Goal: Obtain resource: Download file/media

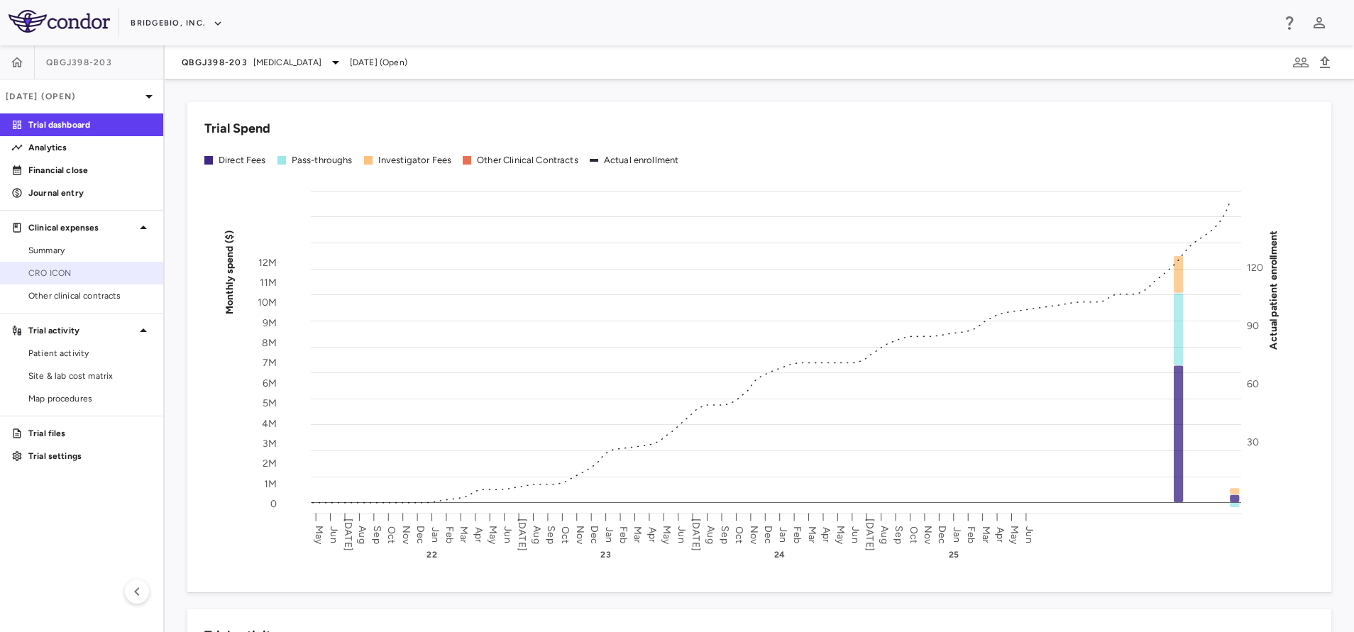
click at [76, 279] on span "CRO ICON" at bounding box center [89, 273] width 123 height 13
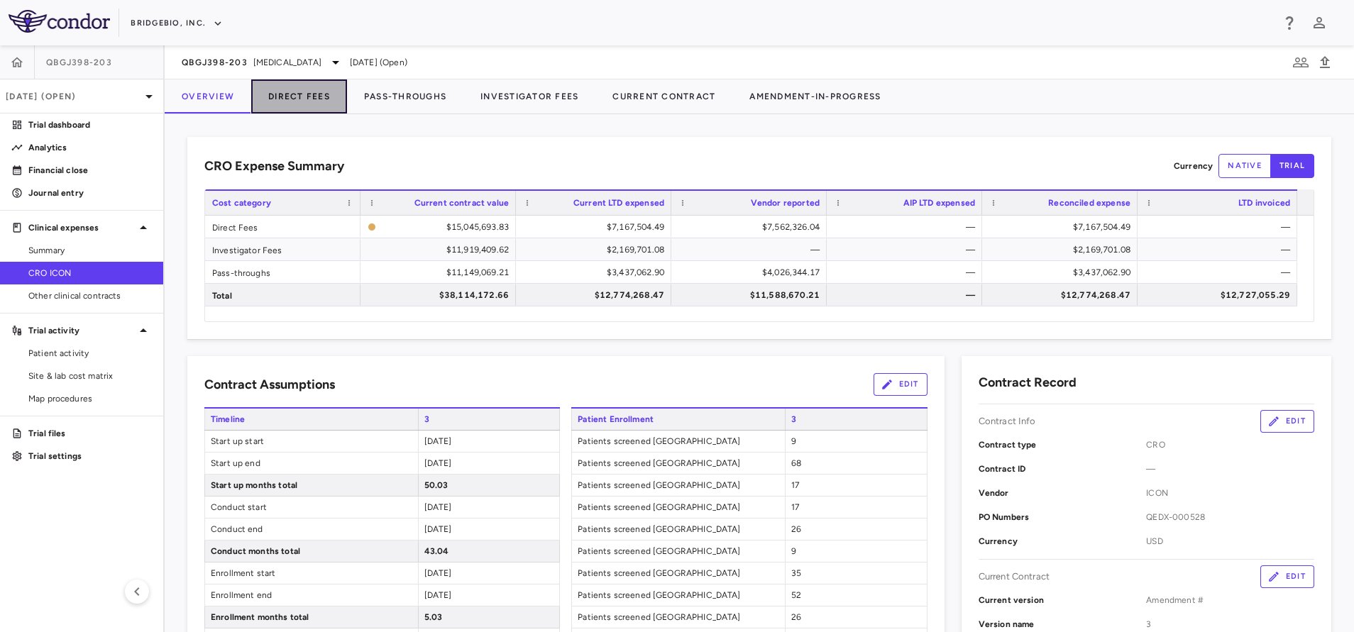
click at [282, 102] on button "Direct Fees" at bounding box center [299, 96] width 96 height 34
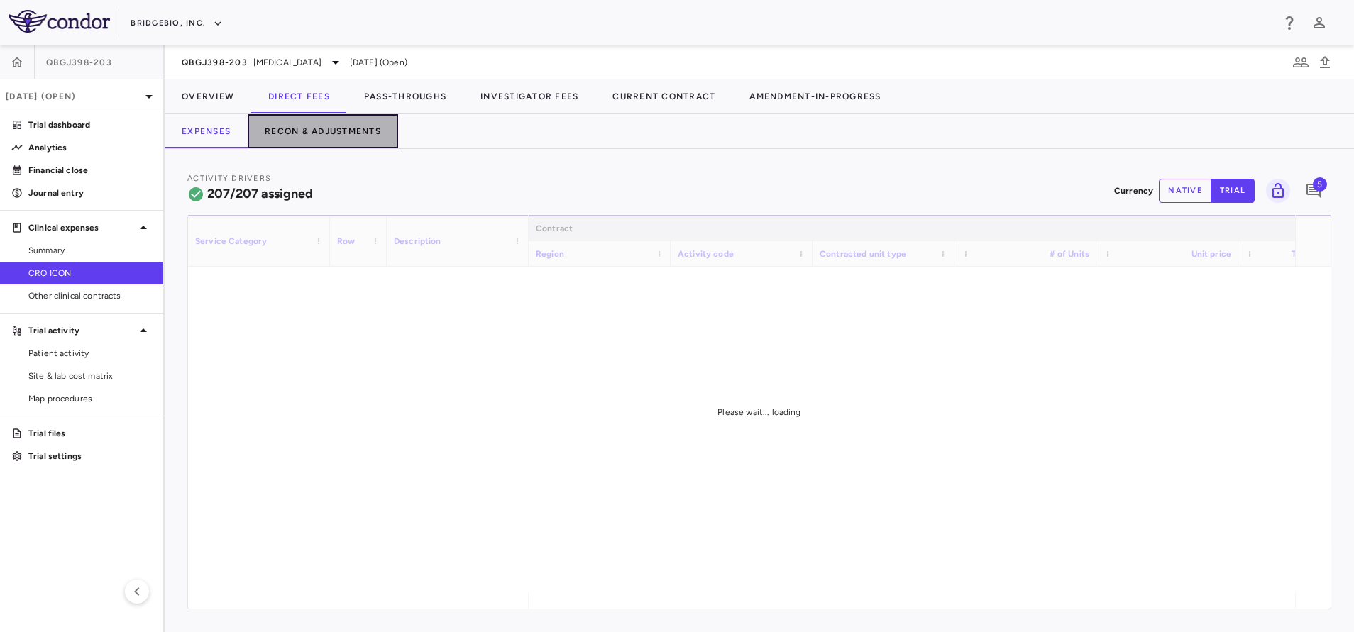
click at [336, 125] on button "Recon & Adjustments" at bounding box center [323, 131] width 150 height 34
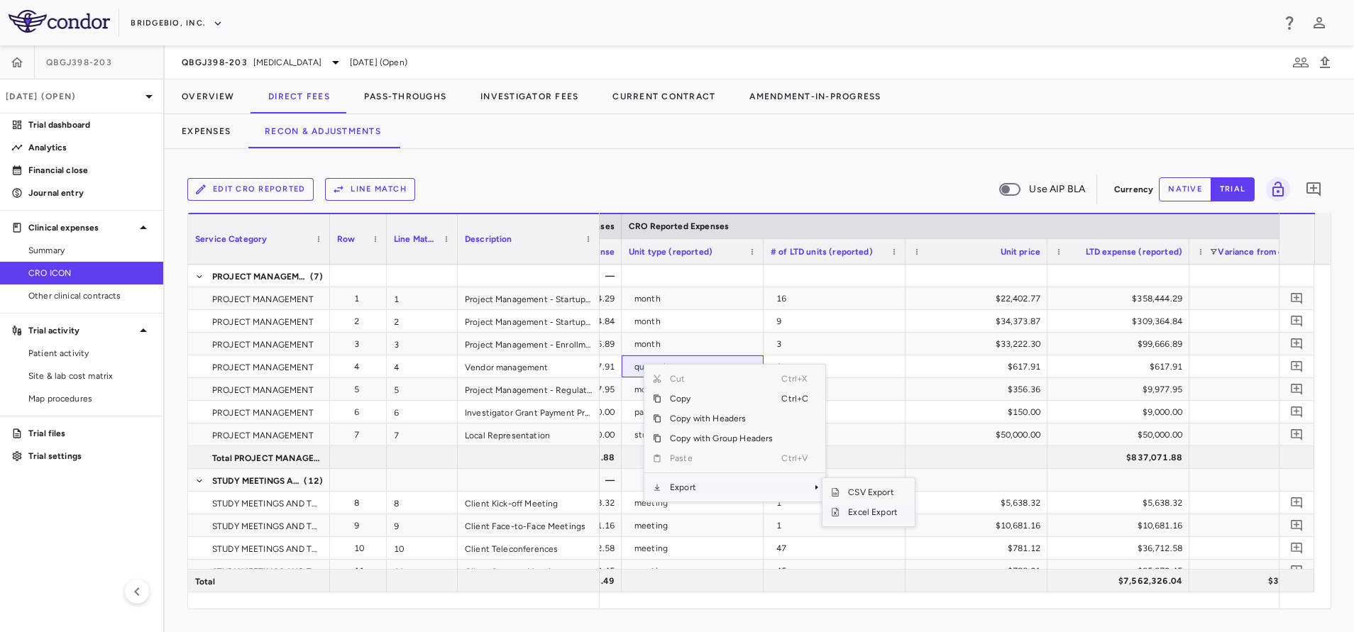
click at [867, 510] on span "Excel Export" at bounding box center [873, 512] width 67 height 20
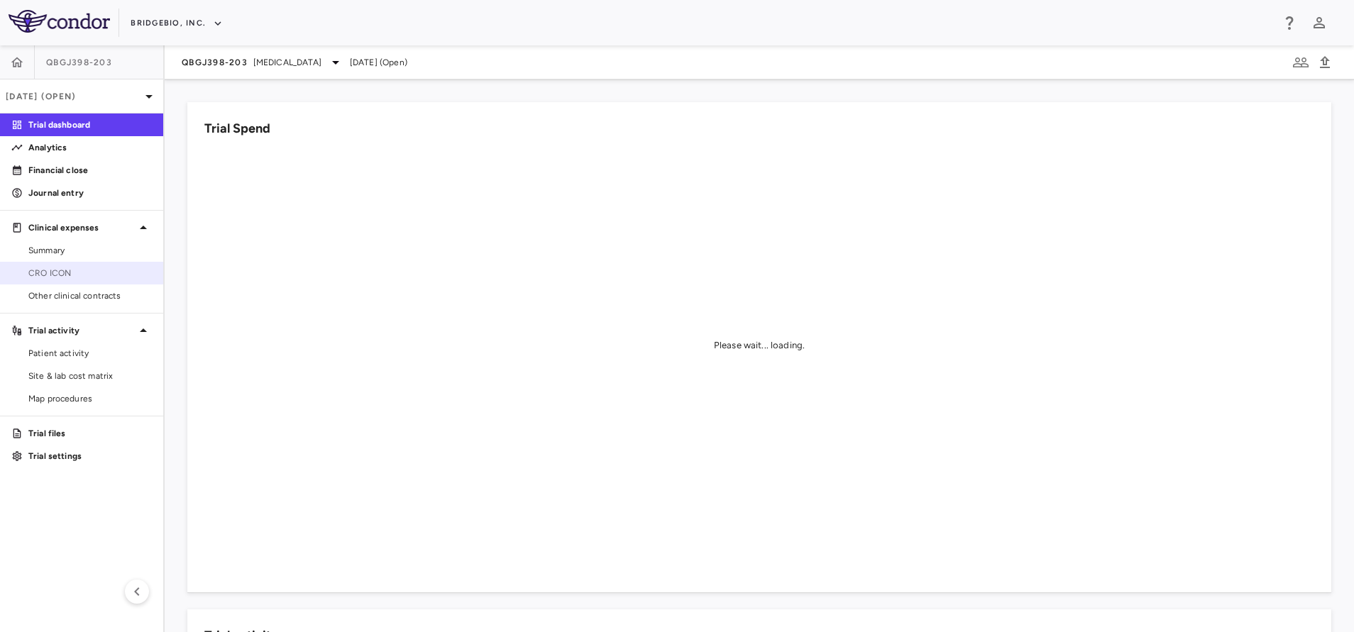
click at [71, 275] on span "CRO ICON" at bounding box center [89, 273] width 123 height 13
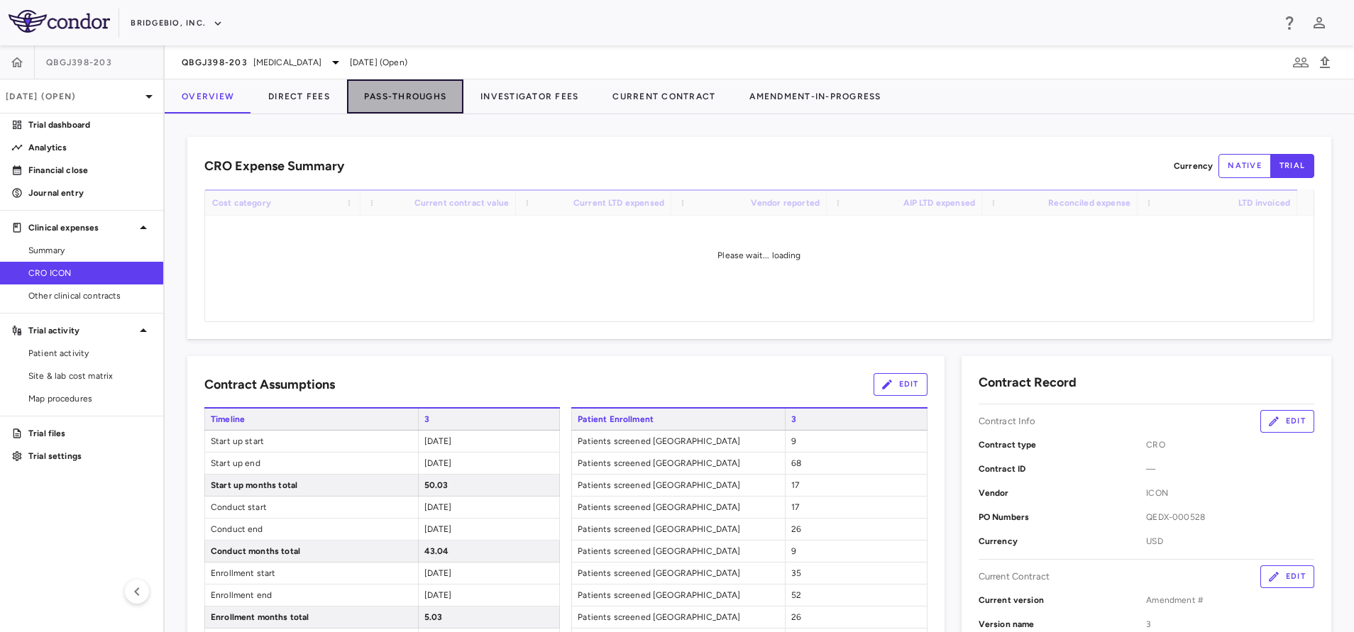
click at [403, 100] on button "Pass-Throughs" at bounding box center [405, 96] width 116 height 34
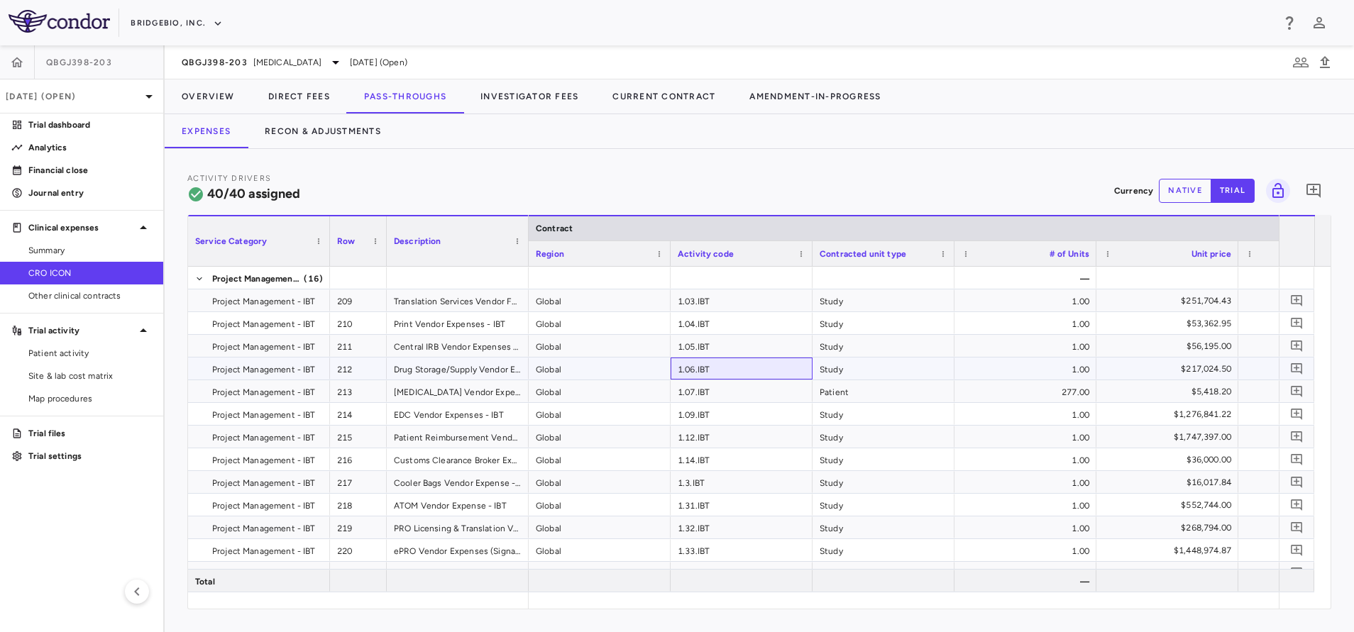
click at [796, 379] on div "1.06.IBT" at bounding box center [742, 369] width 142 height 22
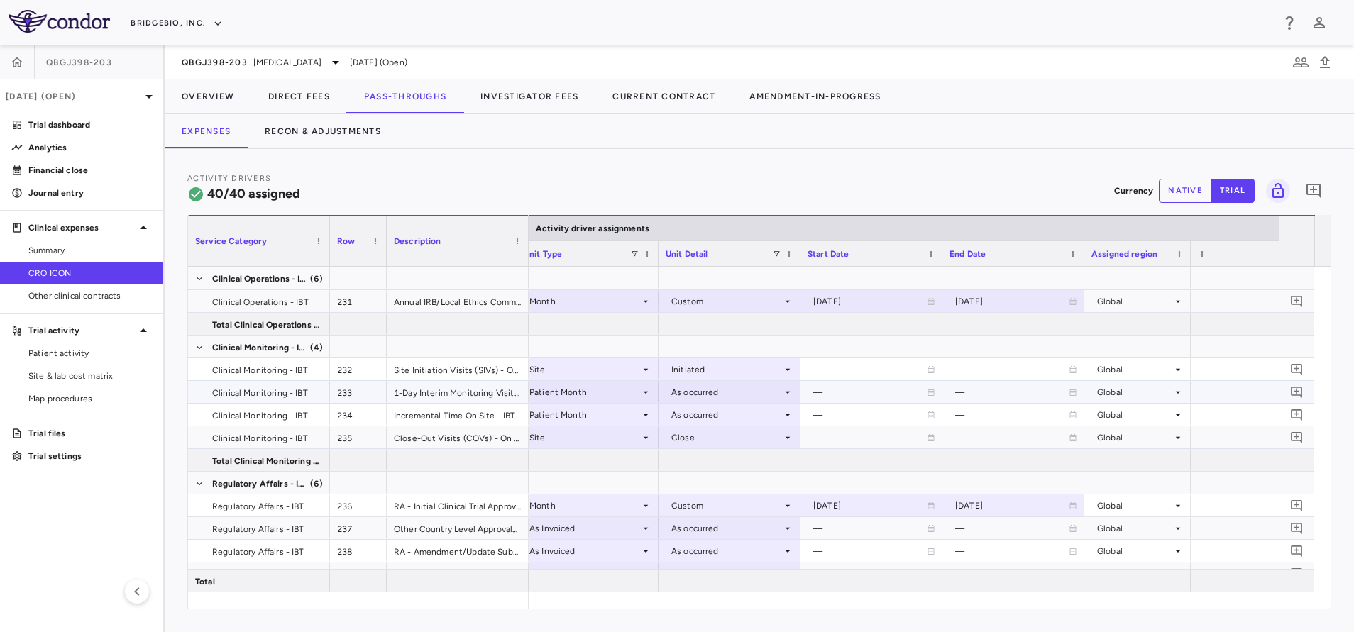
scroll to position [623, 0]
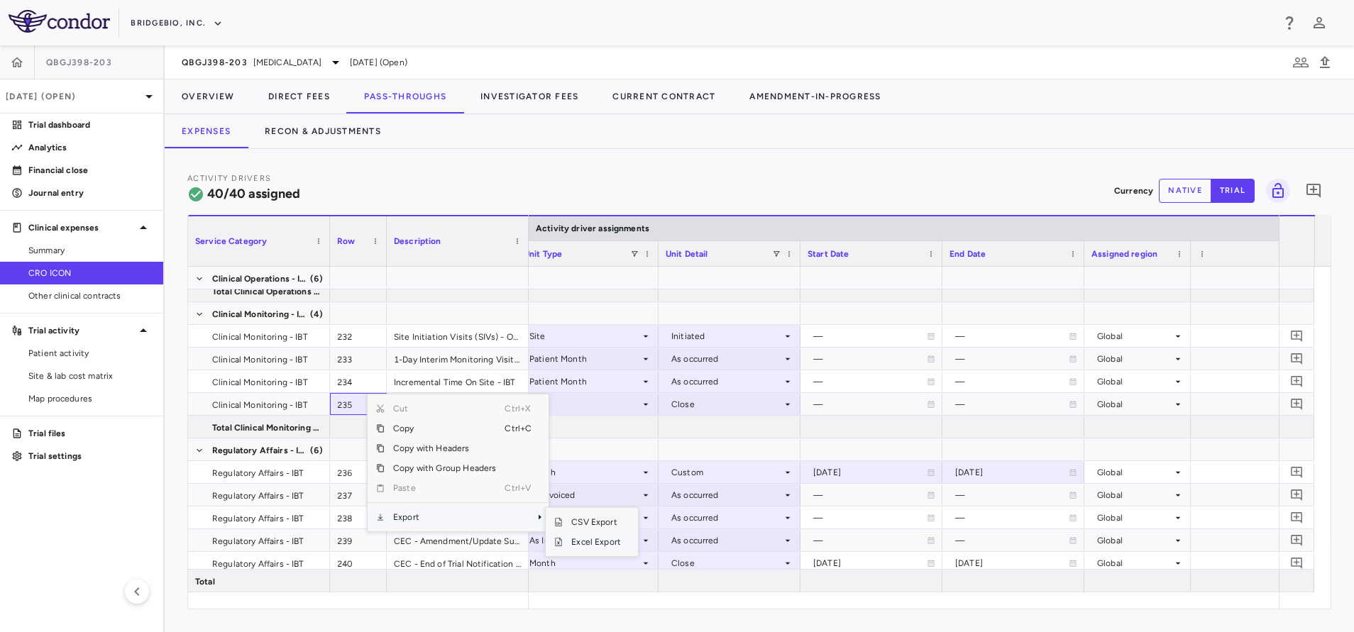
click at [608, 544] on span "Excel Export" at bounding box center [596, 542] width 67 height 20
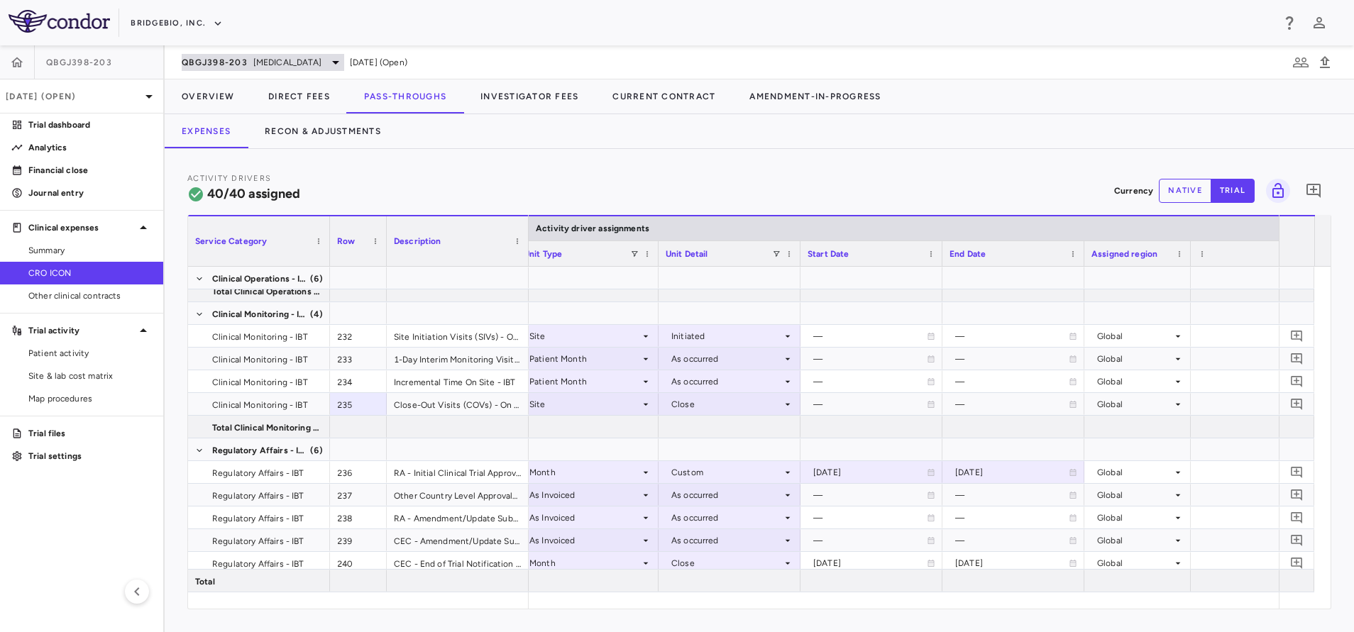
click at [233, 60] on span "QBGJ398-203" at bounding box center [215, 62] width 66 height 11
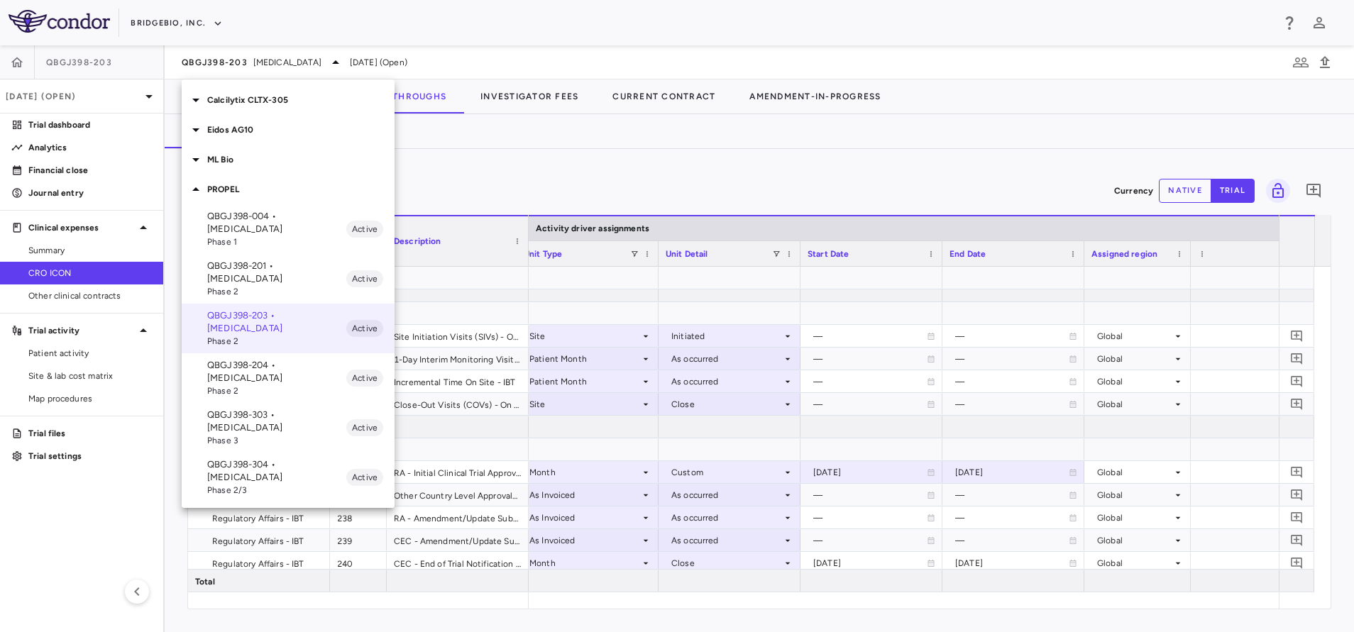
click at [170, 18] on div at bounding box center [677, 316] width 1354 height 632
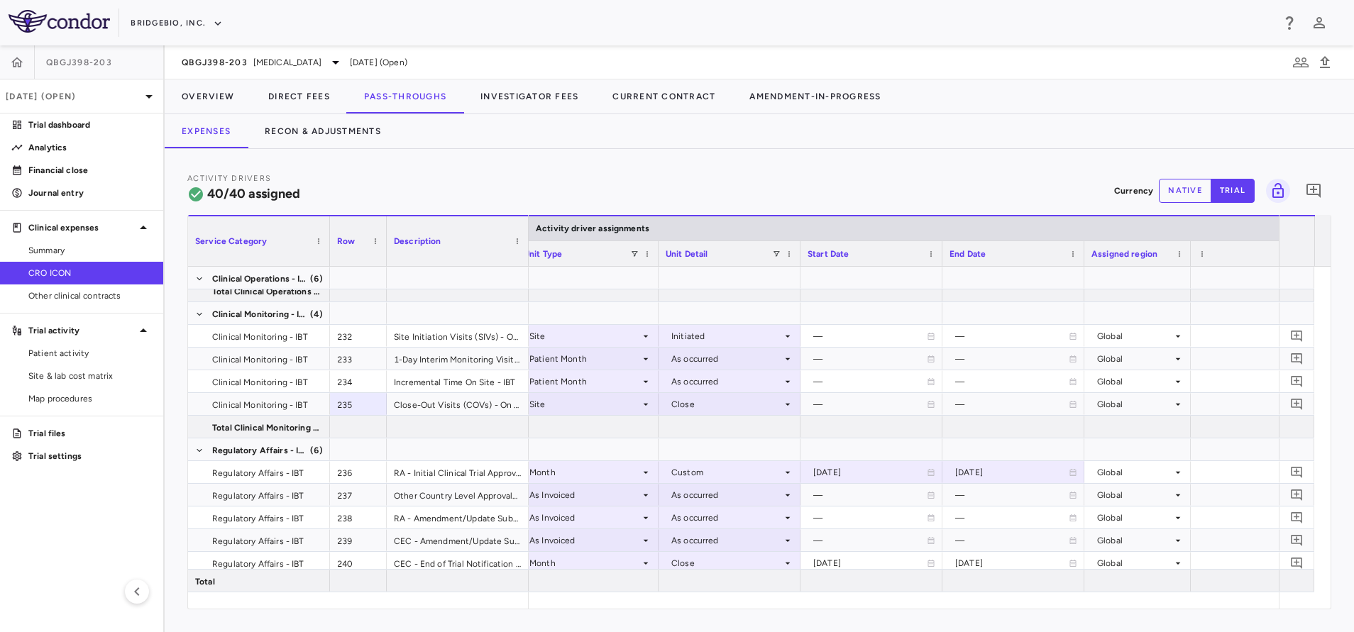
click at [170, 18] on div "Calcilytix CLTX-305 Eidos AG10 ML Bio PROPEL QBGJ398-004 • [MEDICAL_DATA] Phase…" at bounding box center [677, 316] width 1354 height 632
click at [170, 18] on button "BridgeBio, Inc." at bounding box center [177, 23] width 92 height 23
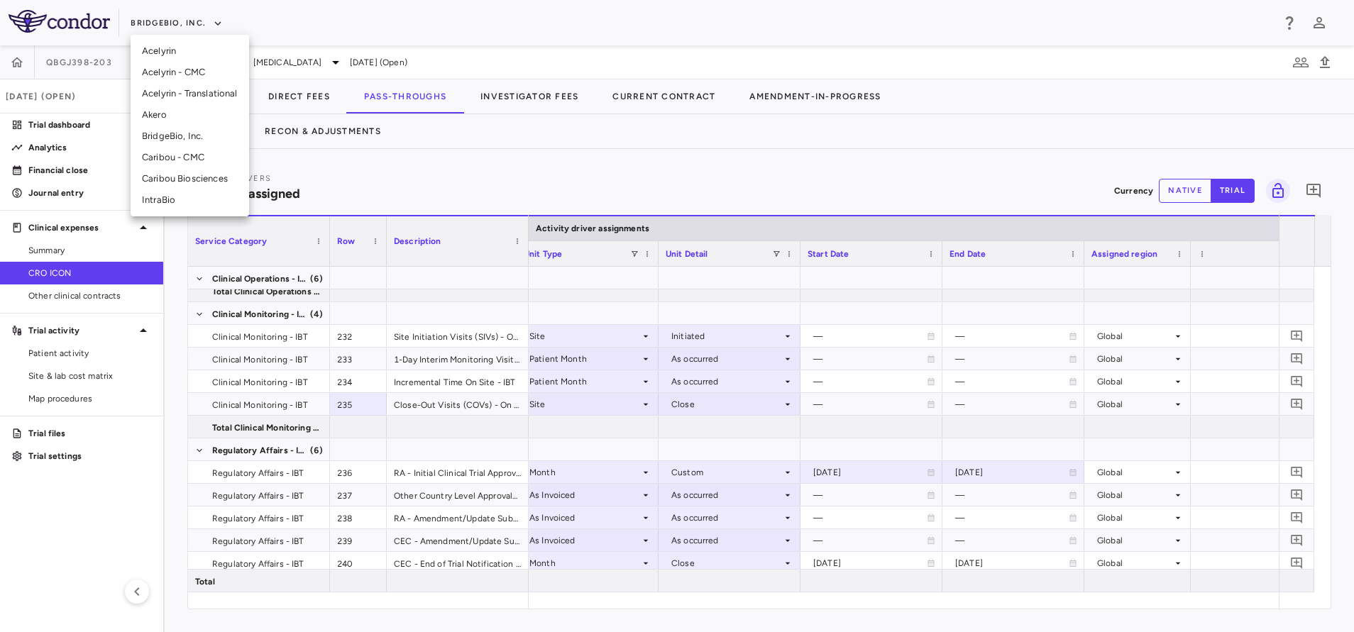
click at [185, 113] on li "Akero" at bounding box center [190, 114] width 119 height 21
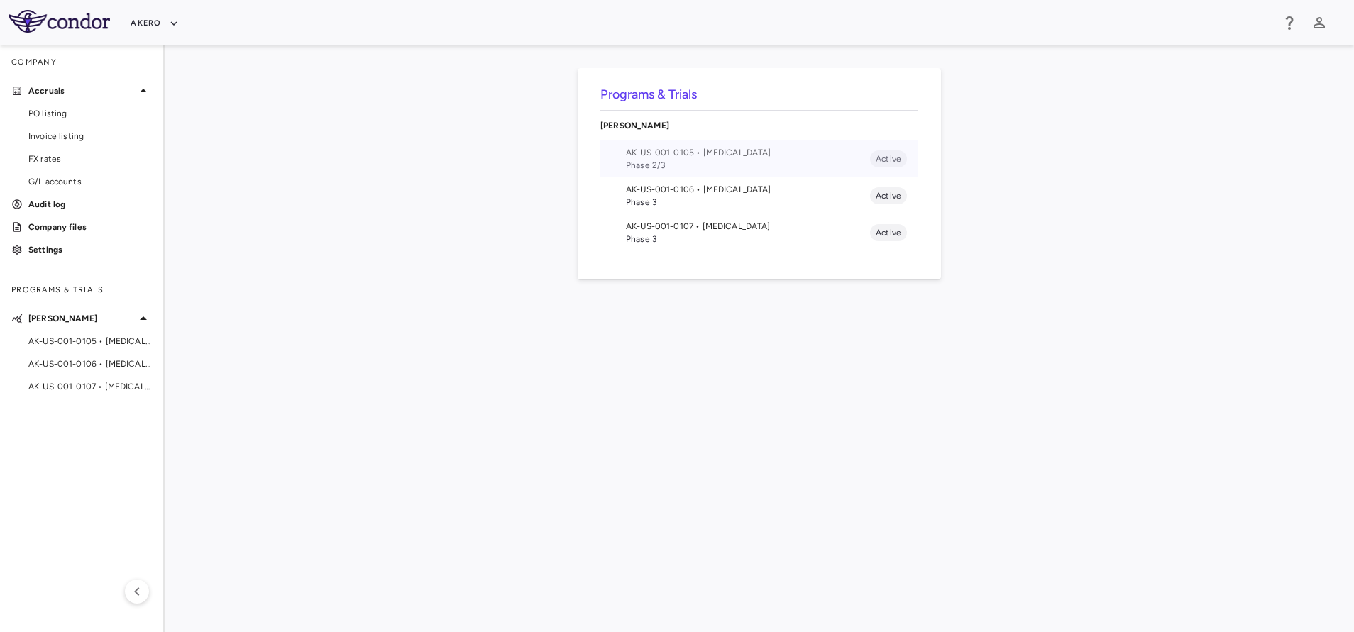
click at [754, 144] on li "AK-US-001-0105 • [MEDICAL_DATA] Phase 2/3 Active" at bounding box center [759, 159] width 318 height 37
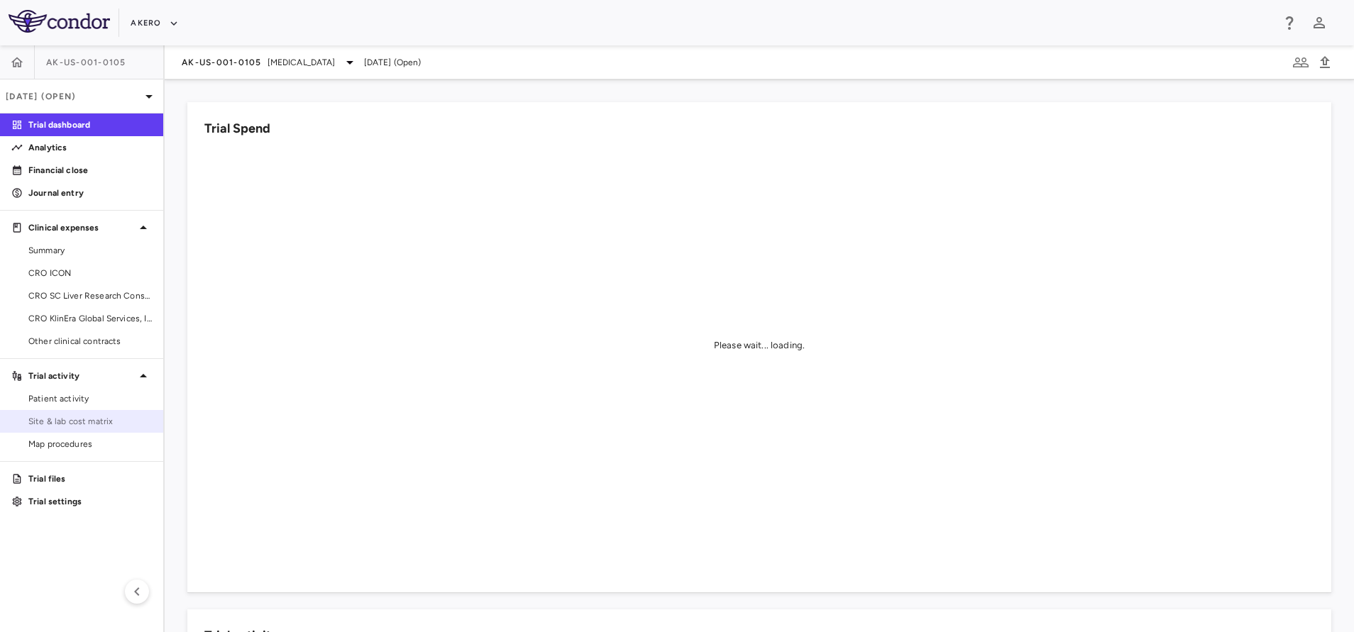
click at [75, 412] on link "Site & lab cost matrix" at bounding box center [81, 421] width 163 height 21
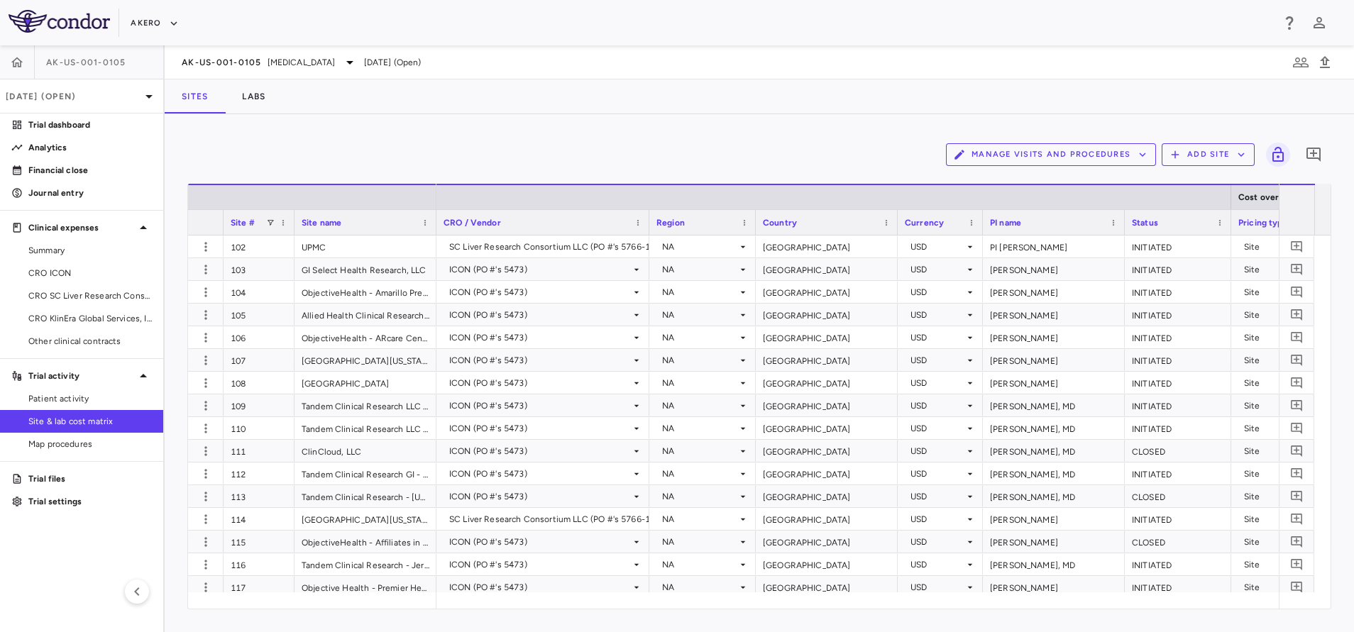
scroll to position [0, 202]
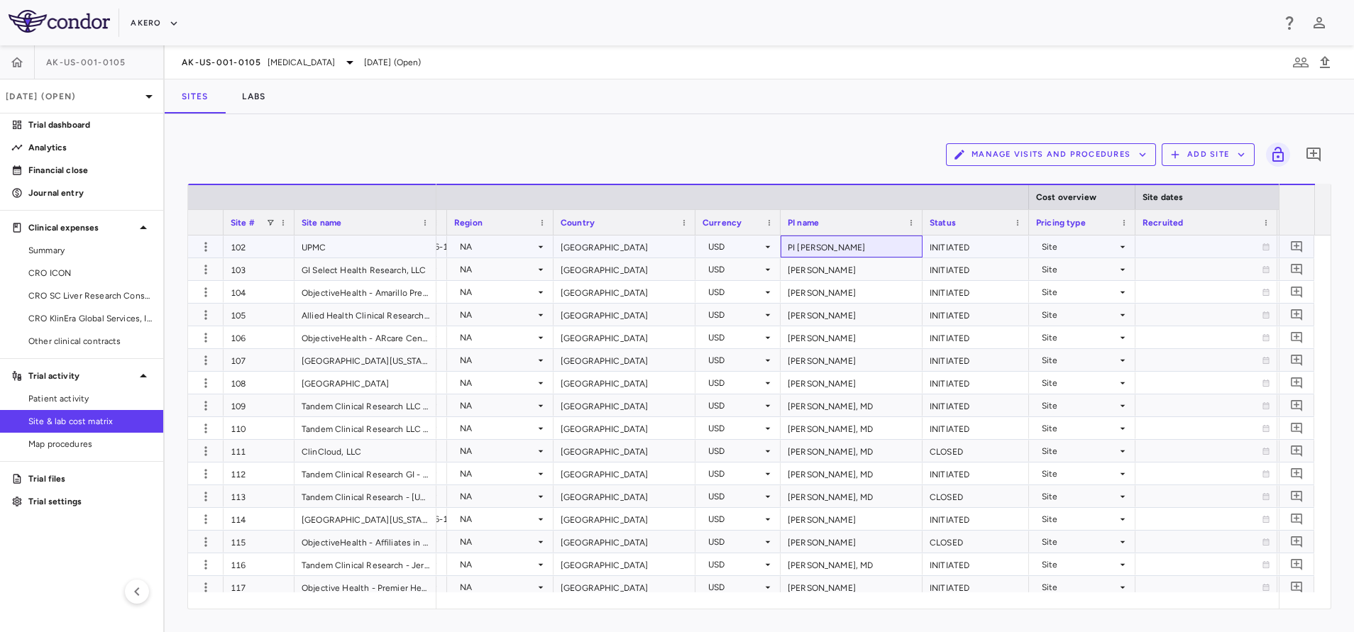
click at [825, 239] on div "PI [PERSON_NAME]" at bounding box center [852, 247] width 142 height 22
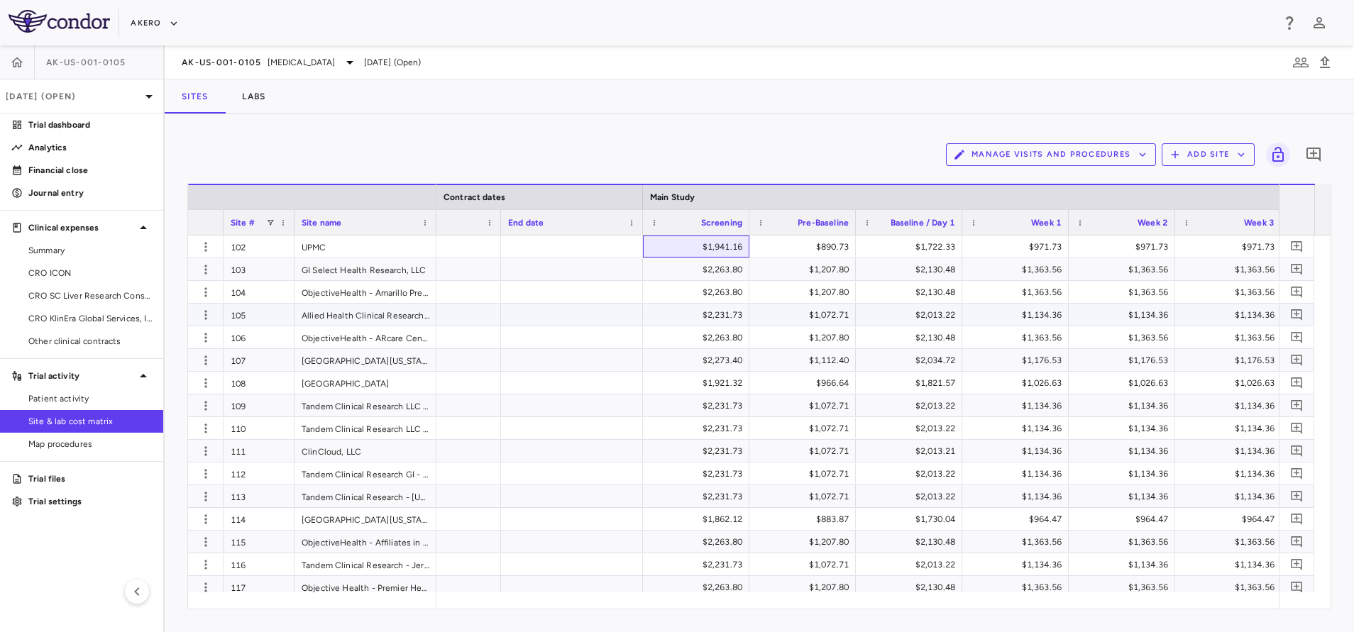
scroll to position [0, 1420]
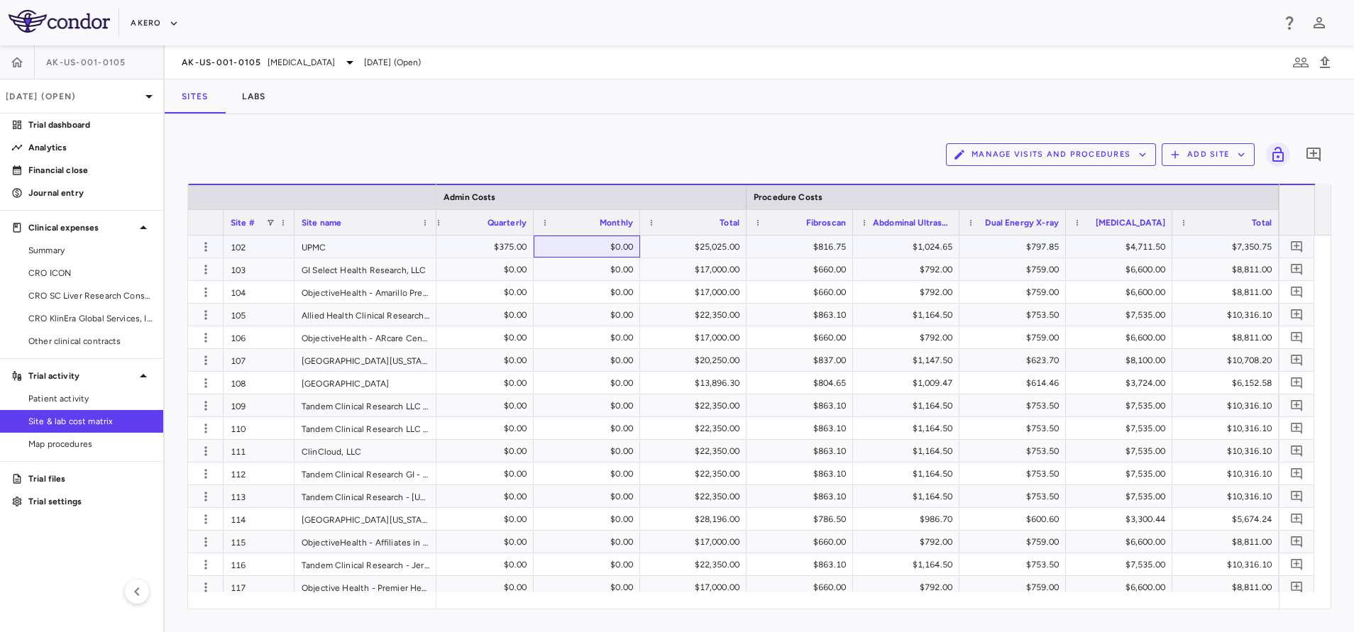
click at [625, 245] on div "$0.00" at bounding box center [589, 247] width 87 height 23
type input "*******"
type input "*"
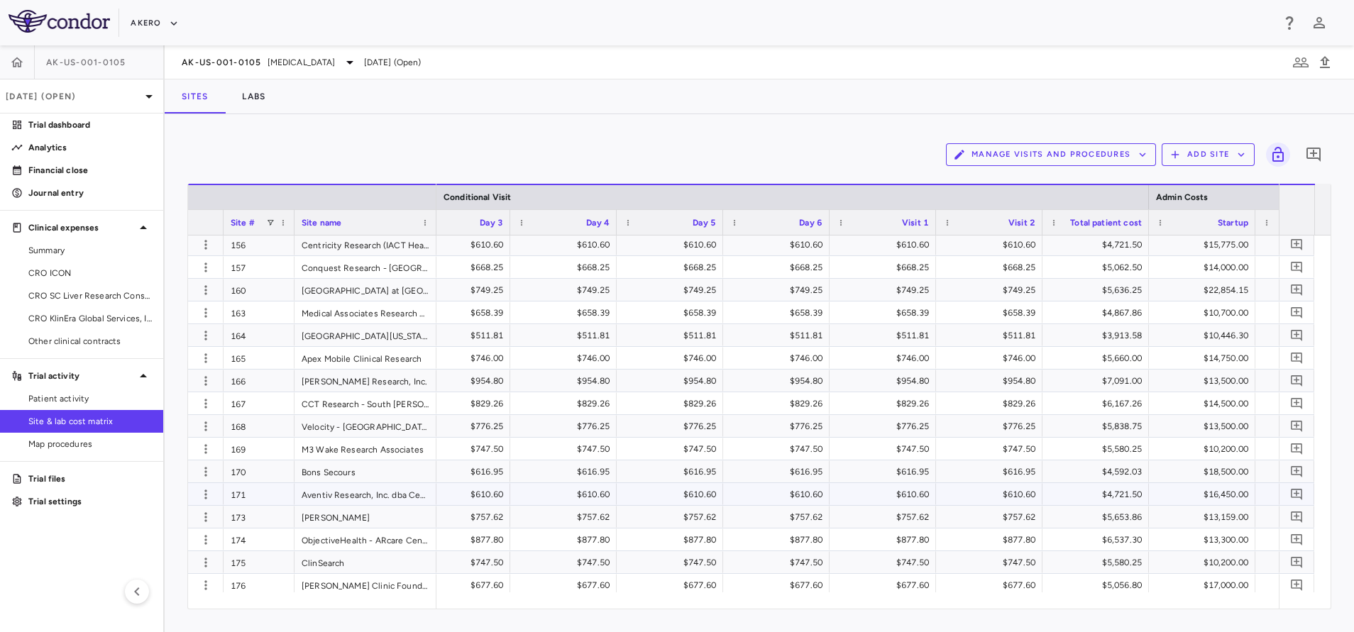
scroll to position [1218, 0]
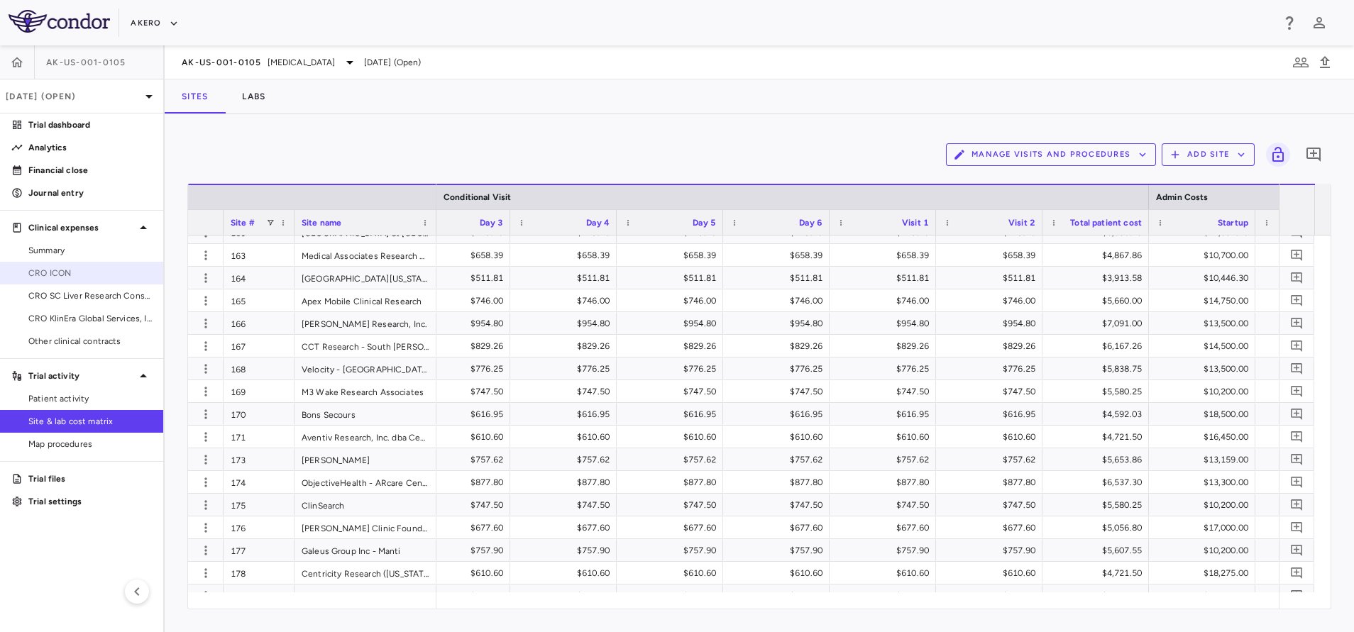
click at [75, 273] on span "CRO ICON" at bounding box center [89, 273] width 123 height 13
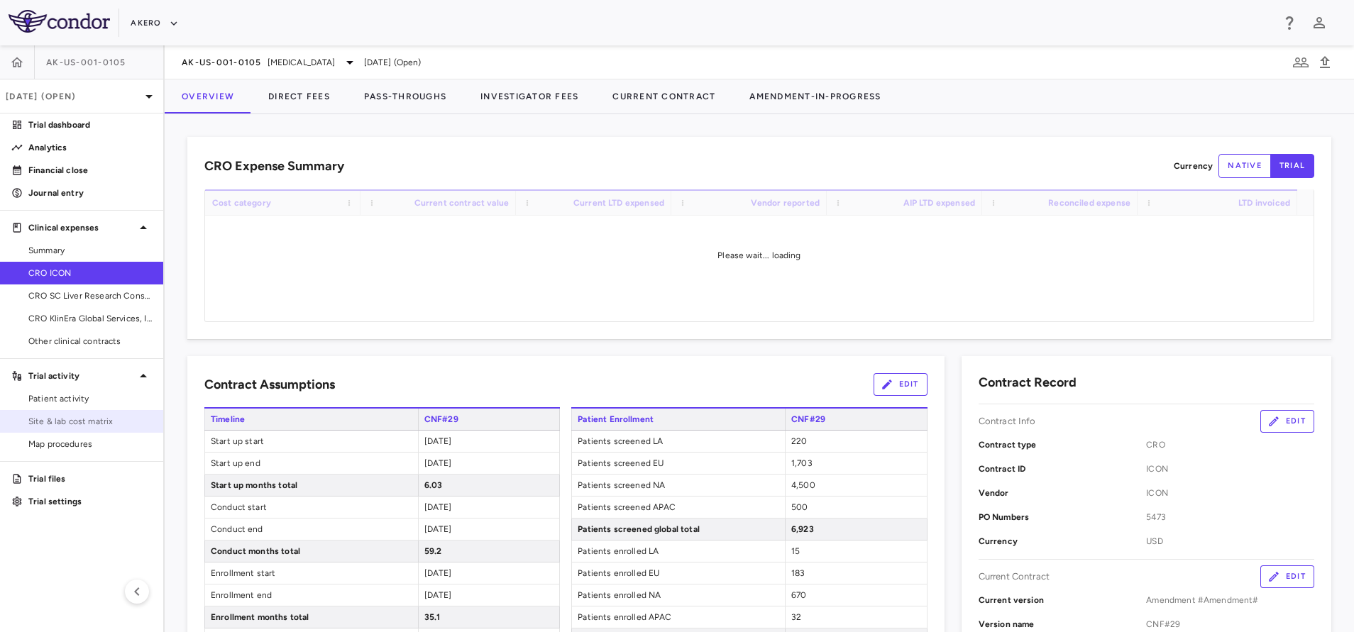
click at [98, 411] on link "Site & lab cost matrix" at bounding box center [81, 421] width 163 height 21
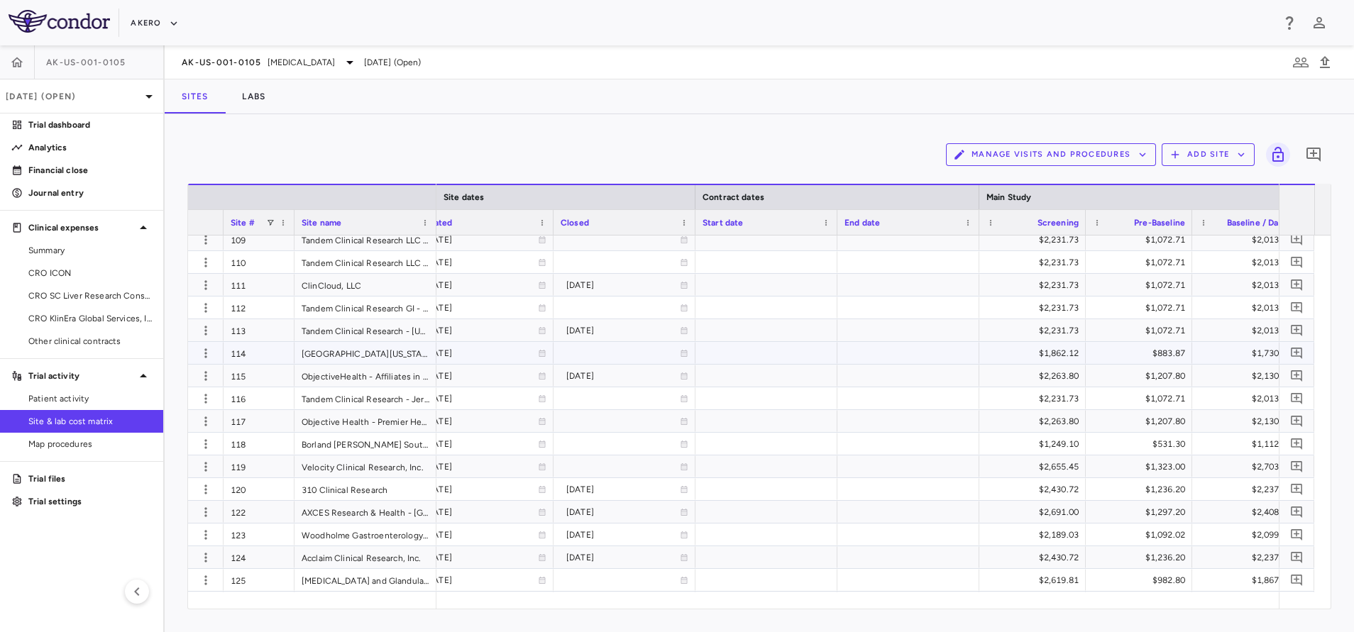
scroll to position [238, 0]
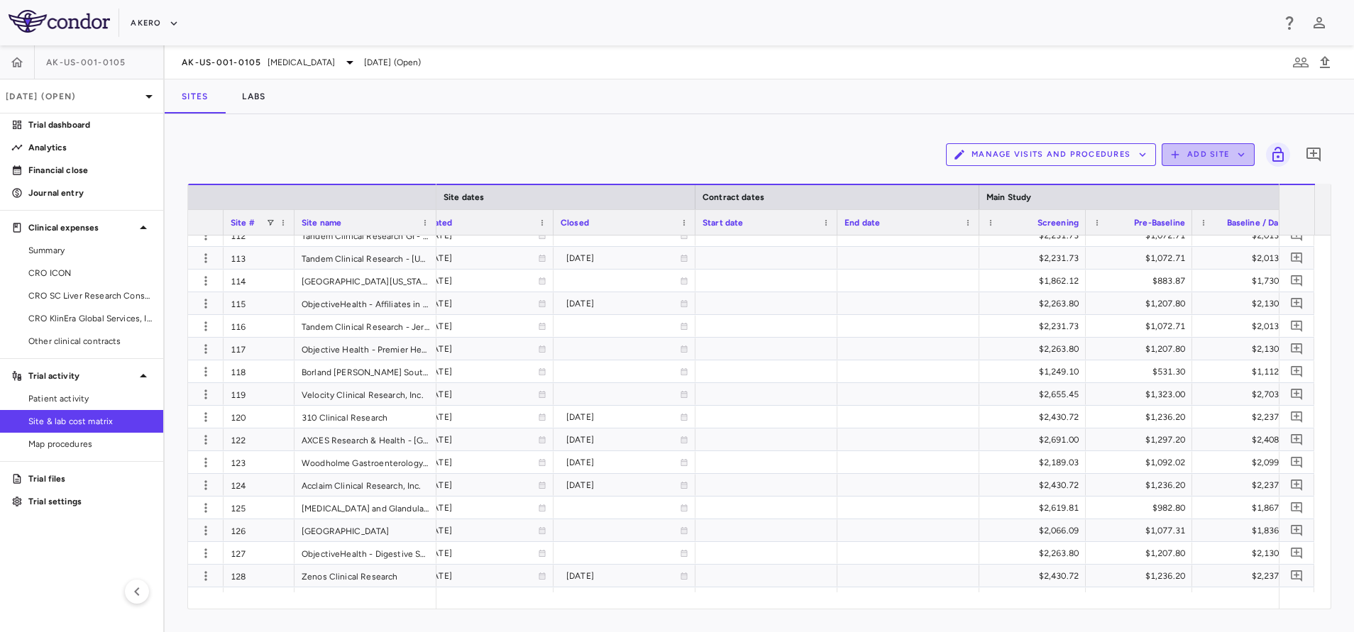
click at [1203, 148] on button "Add Site" at bounding box center [1208, 154] width 93 height 23
click at [1192, 209] on li "Add new site" at bounding box center [1212, 209] width 77 height 21
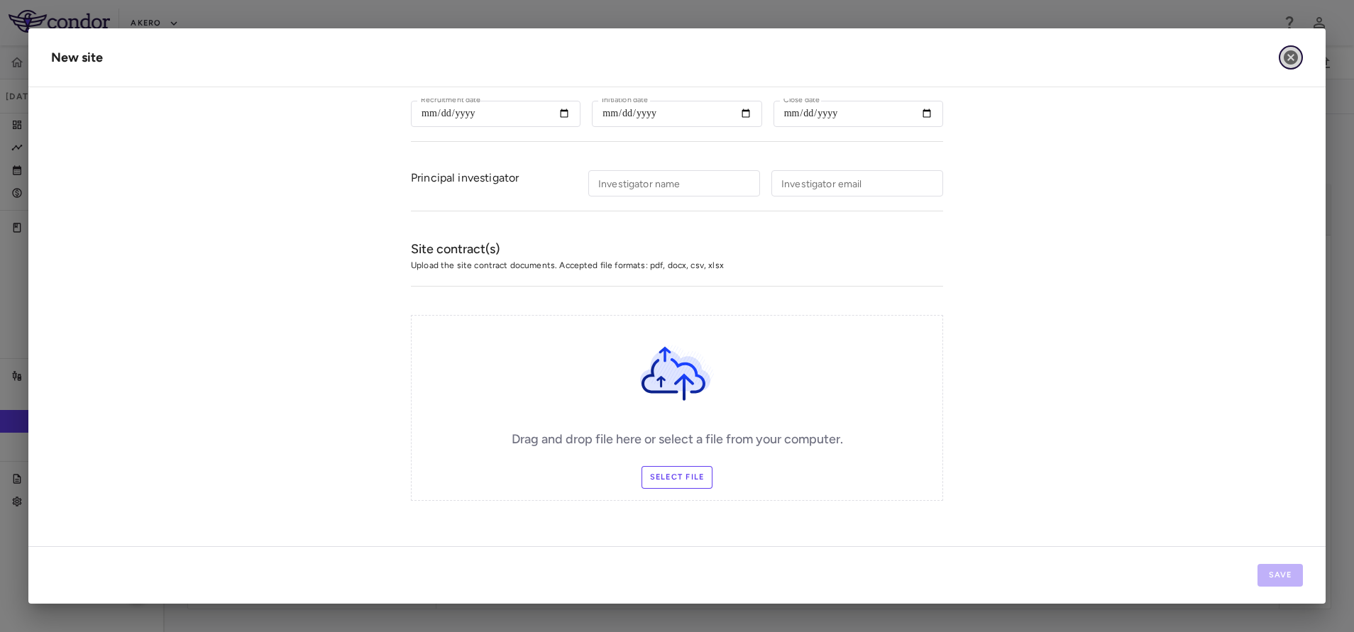
click at [1288, 62] on icon "button" at bounding box center [1291, 57] width 14 height 14
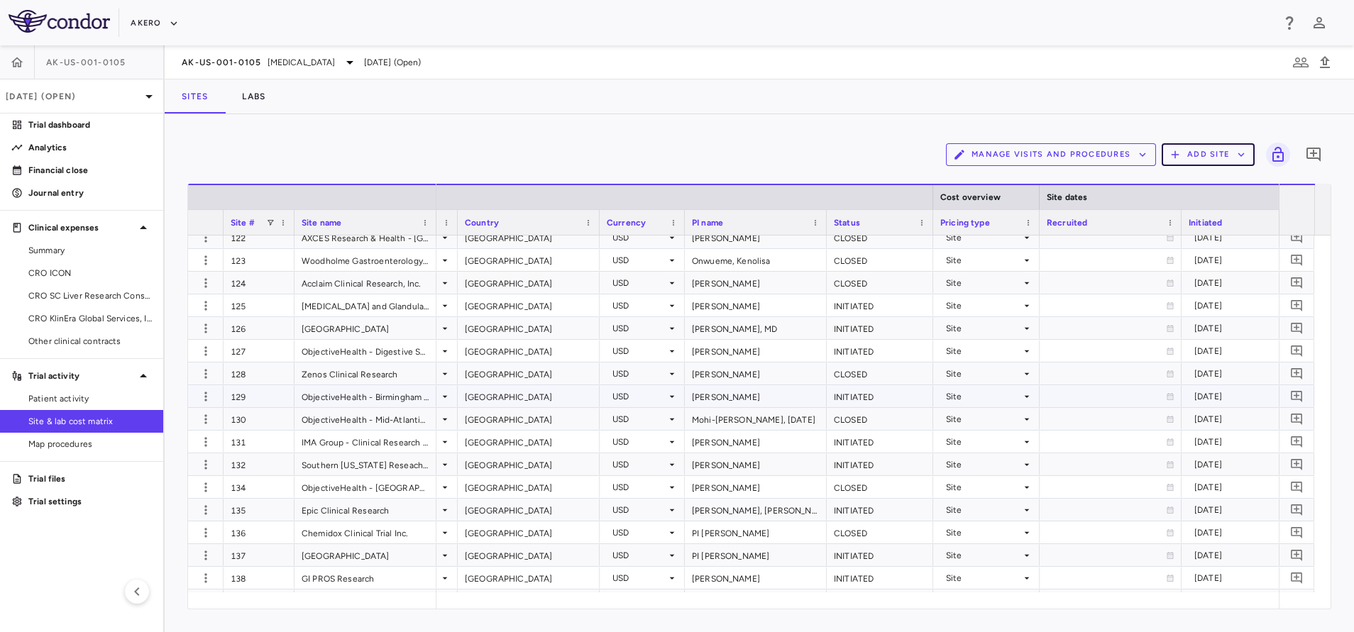
scroll to position [0, 299]
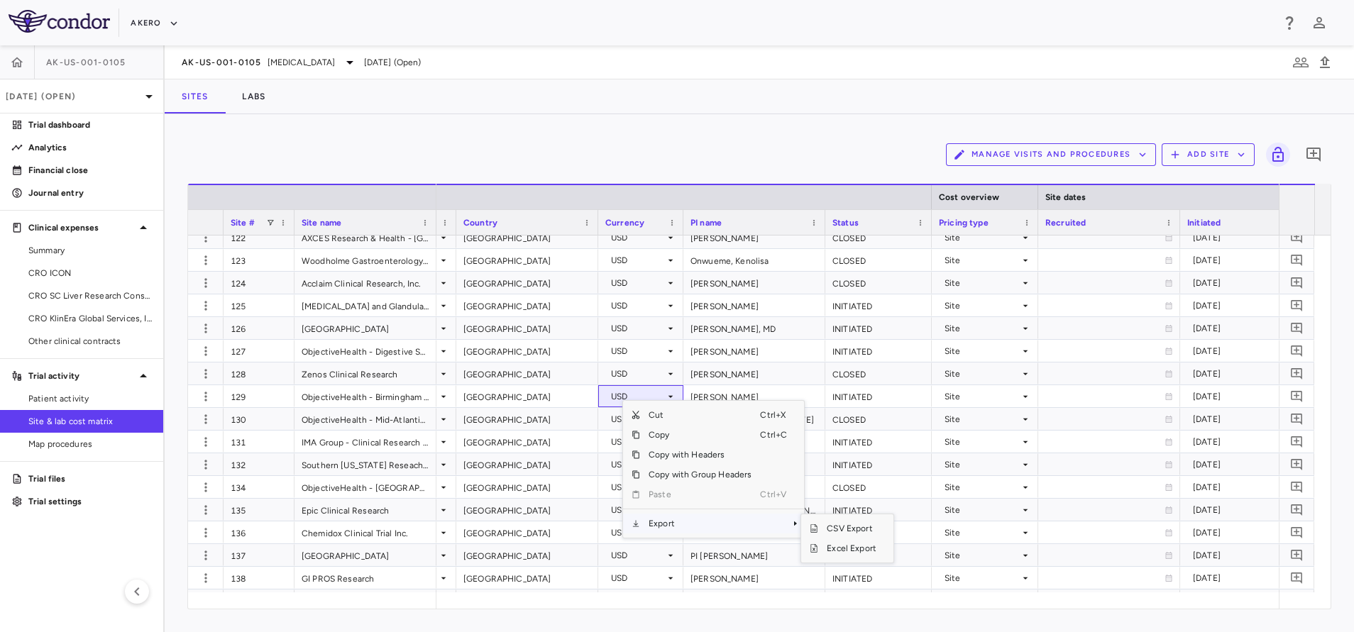
click at [667, 519] on span "Export" at bounding box center [700, 524] width 120 height 20
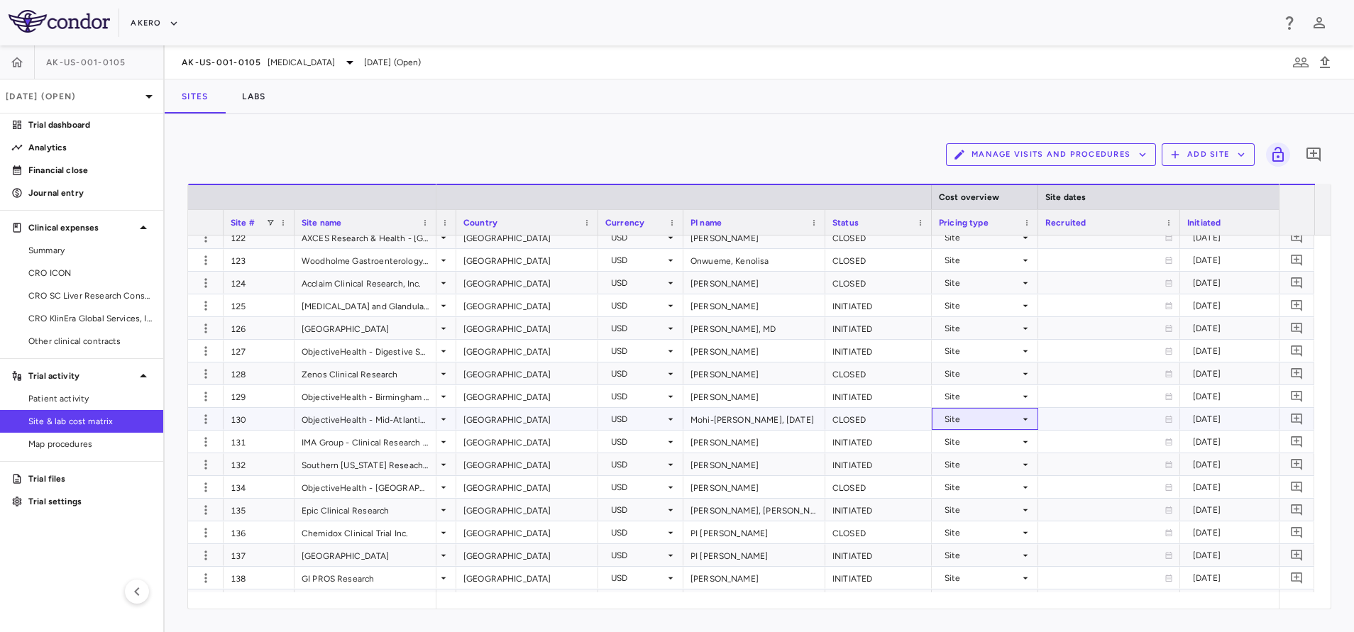
click at [955, 423] on div "Site" at bounding box center [982, 419] width 75 height 23
click at [80, 268] on span "CRO ICON" at bounding box center [89, 273] width 123 height 13
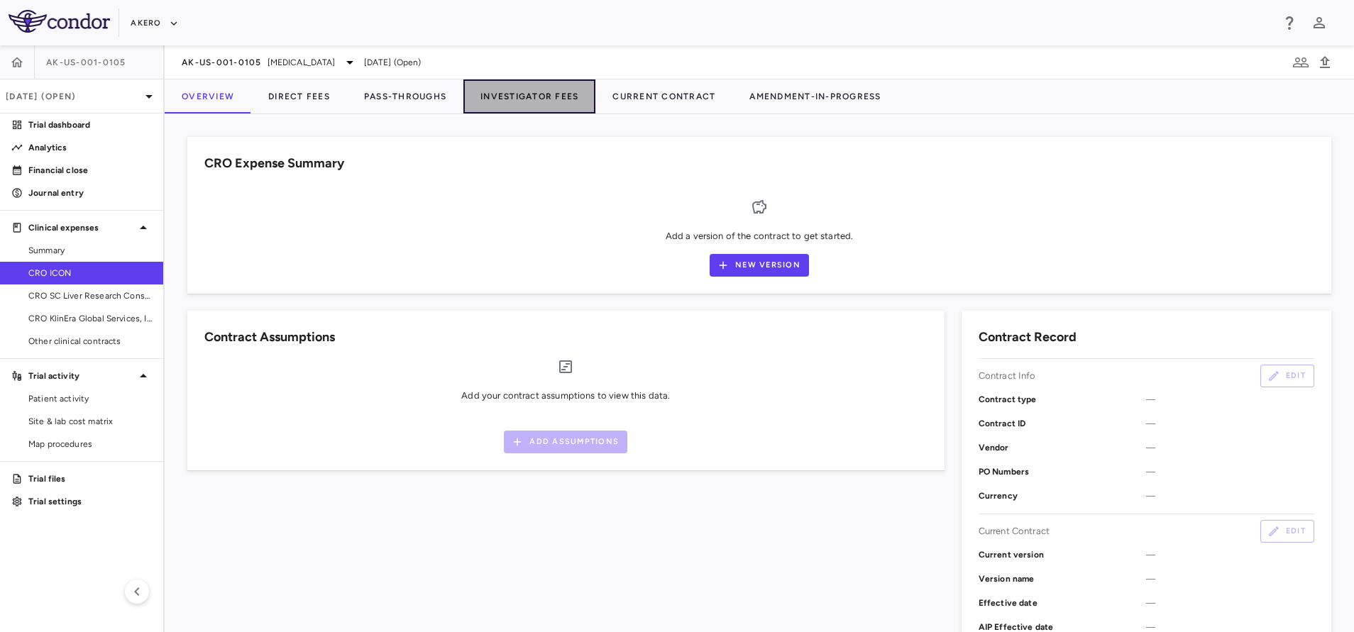
click at [524, 103] on button "Investigator Fees" at bounding box center [529, 96] width 132 height 34
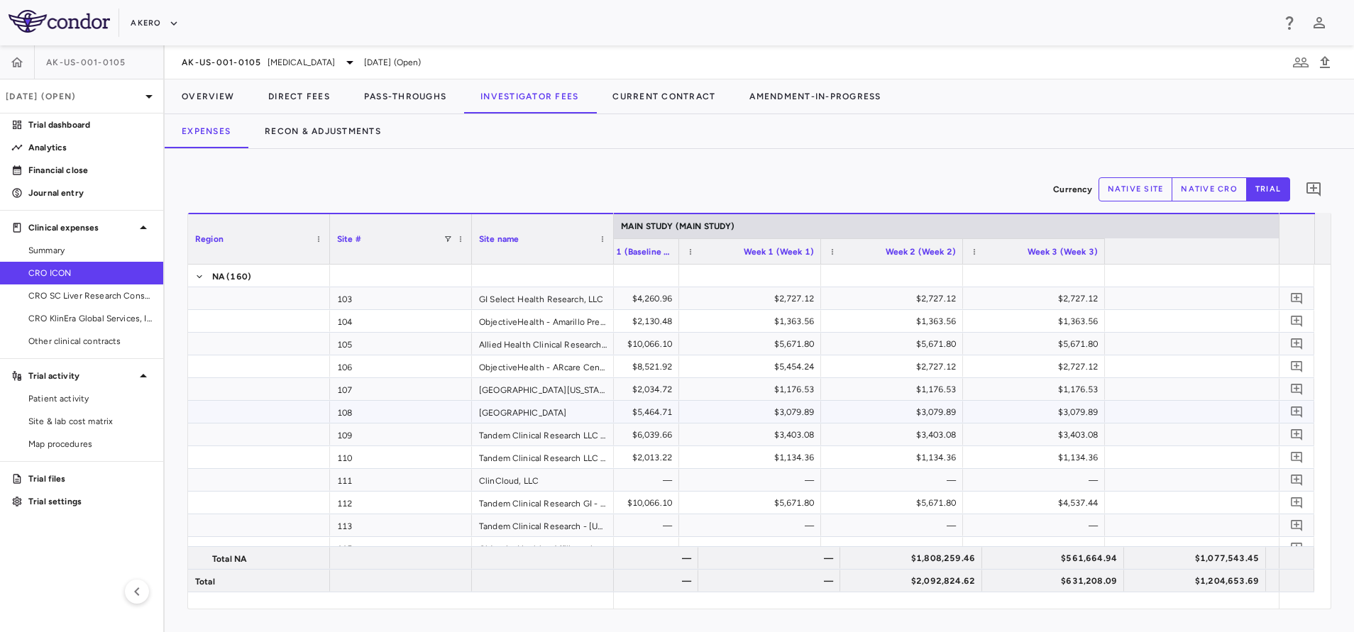
scroll to position [0, 1522]
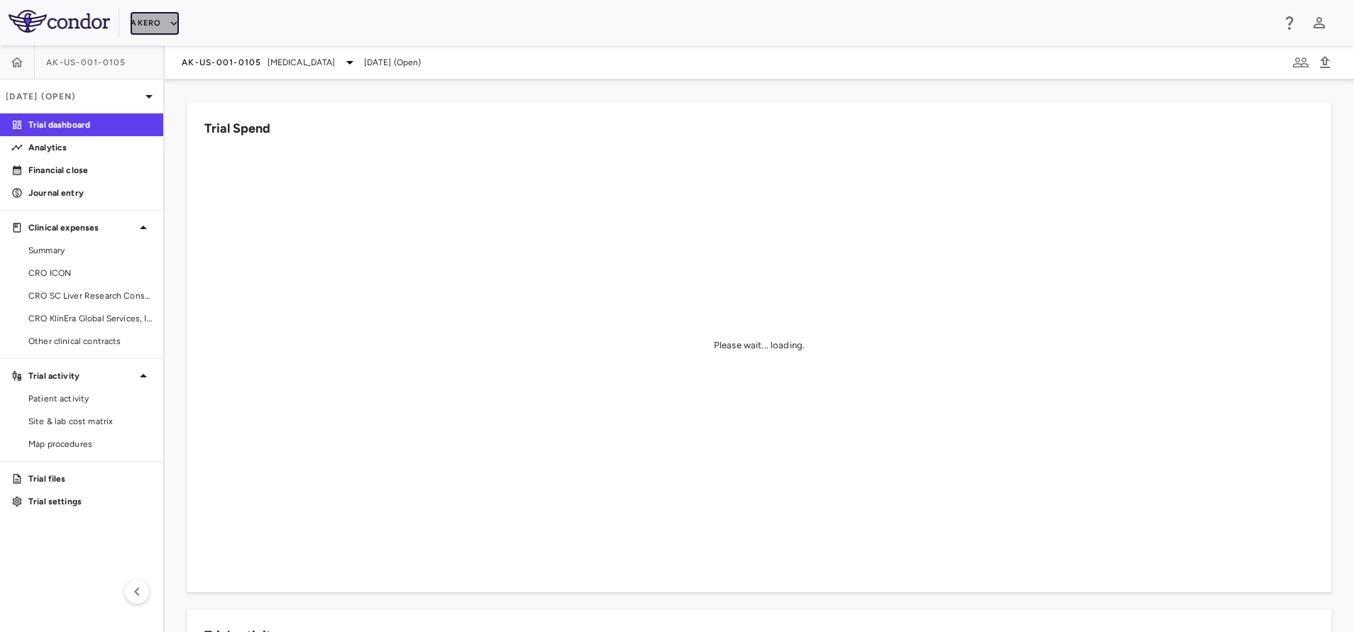
click at [143, 16] on button "Akero" at bounding box center [155, 23] width 48 height 23
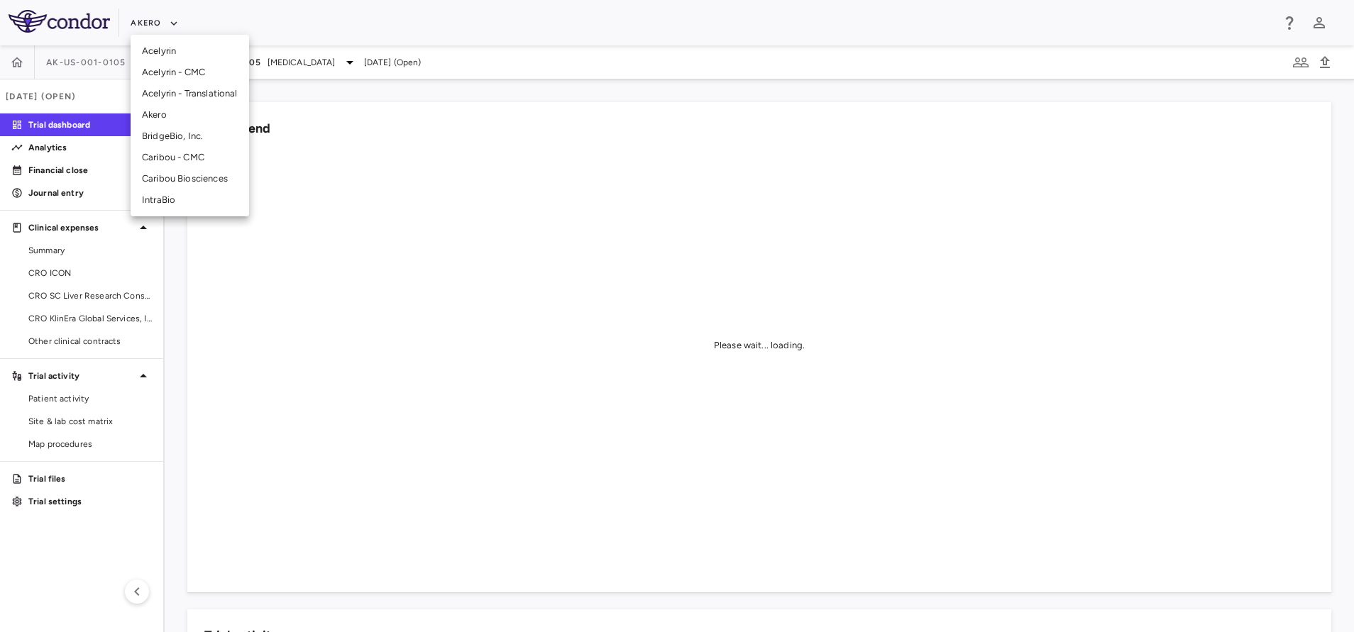
click at [189, 131] on li "BridgeBio, Inc." at bounding box center [190, 136] width 119 height 21
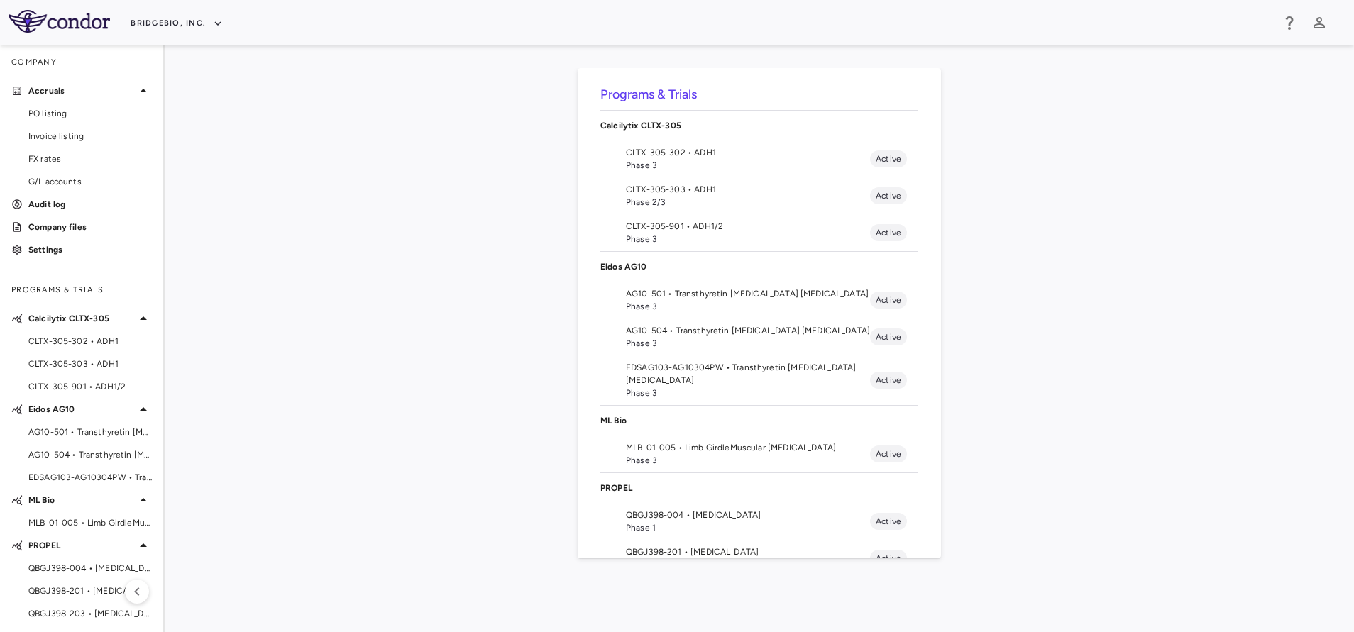
scroll to position [194, 0]
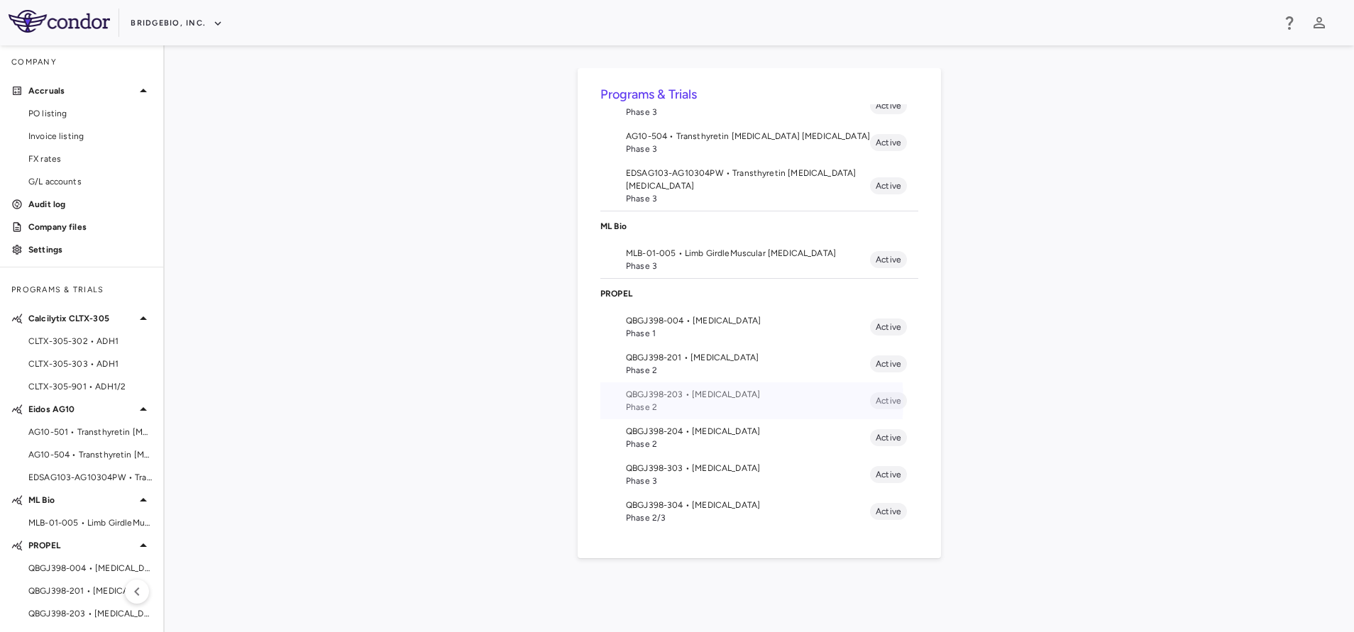
click at [704, 401] on span "Phase 2" at bounding box center [748, 407] width 244 height 13
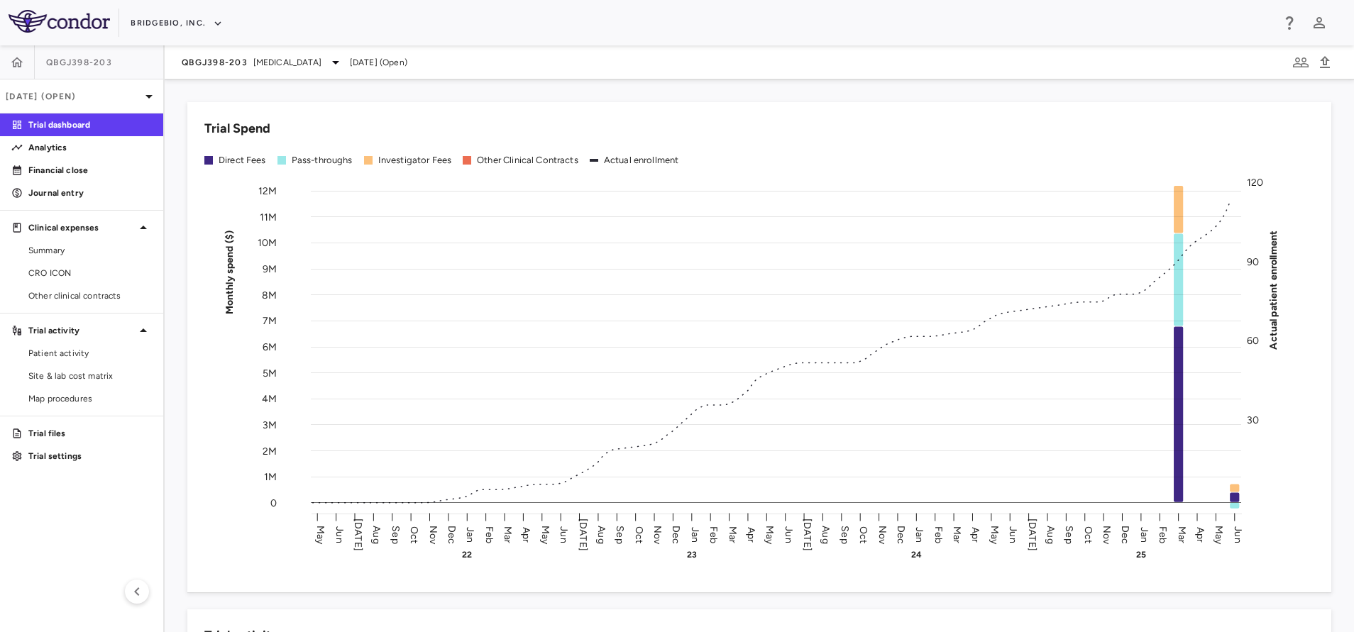
click at [704, 401] on rect at bounding box center [776, 346] width 930 height 321
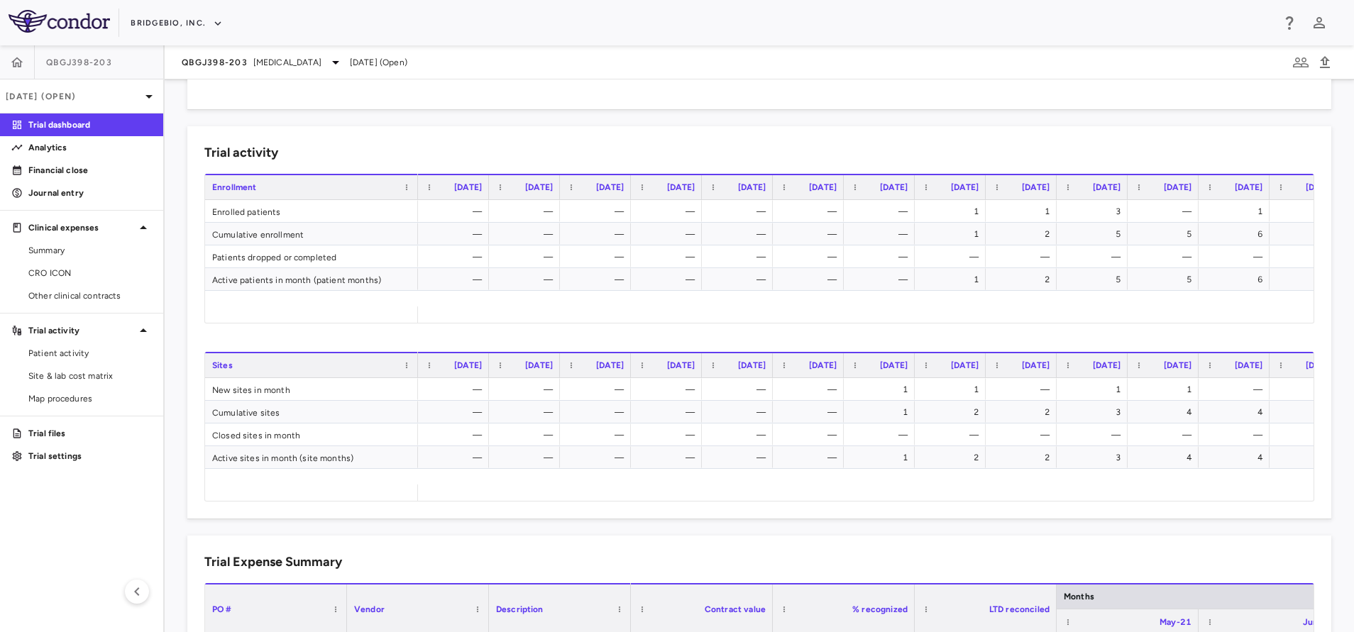
scroll to position [900, 0]
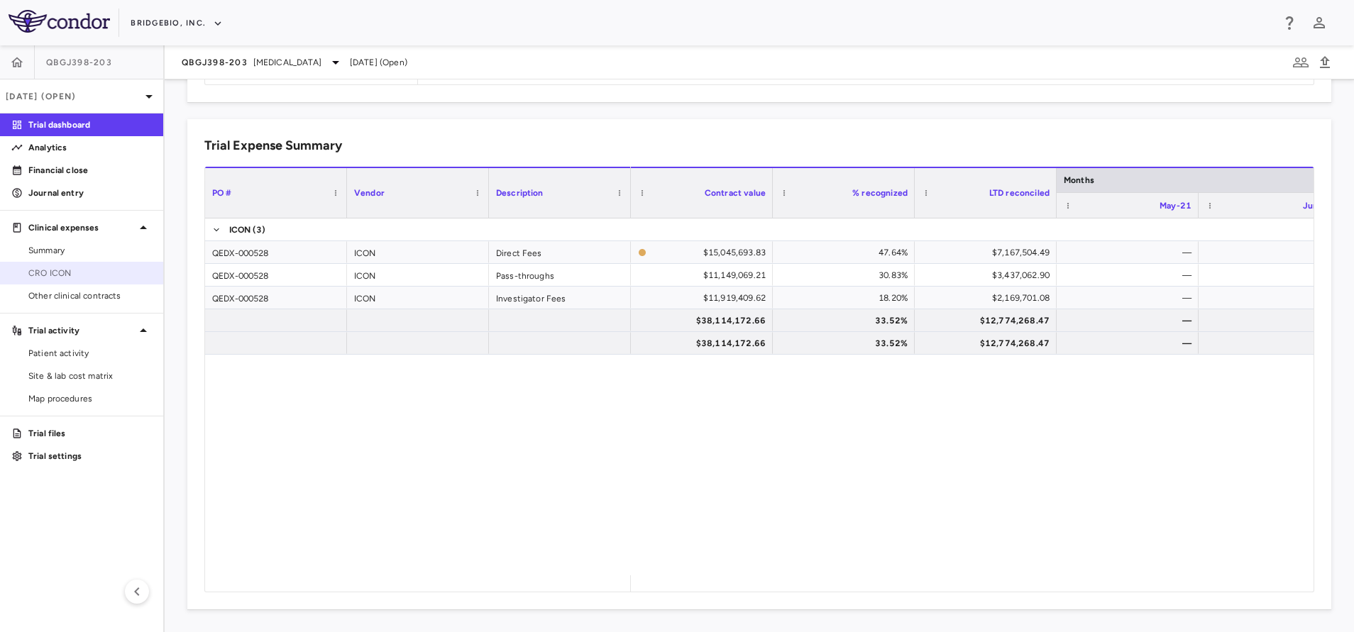
click at [52, 277] on span "CRO ICON" at bounding box center [89, 273] width 123 height 13
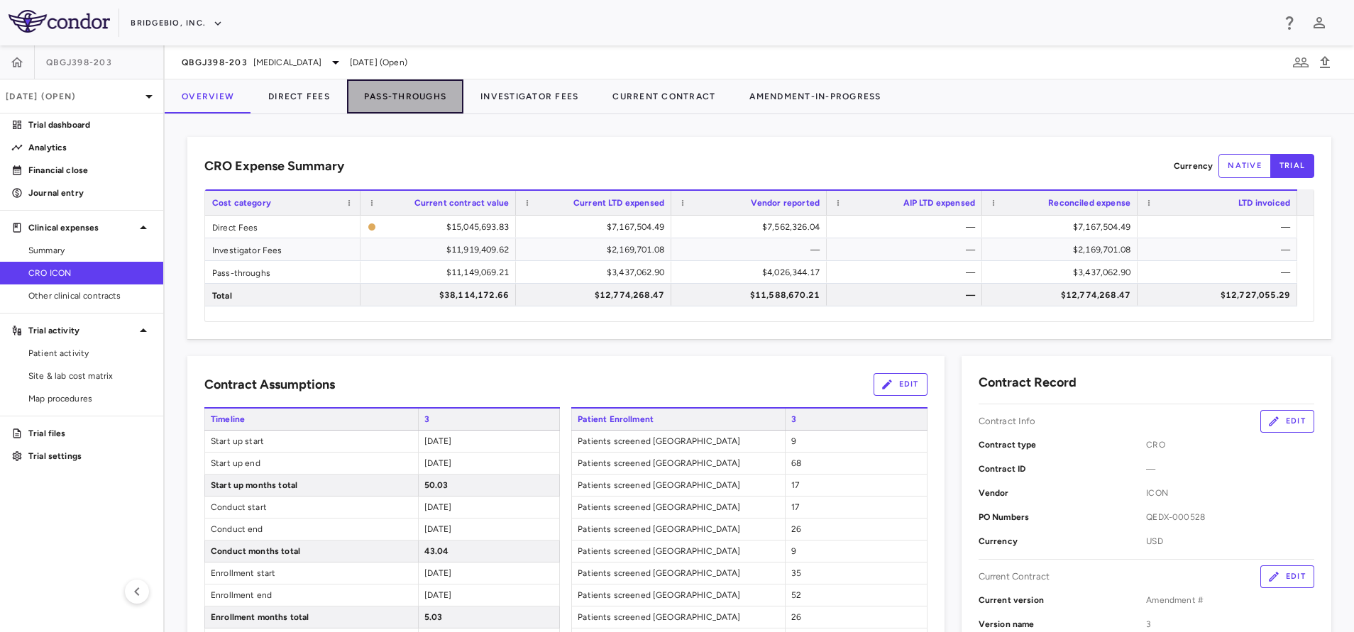
click at [425, 92] on button "Pass-Throughs" at bounding box center [405, 96] width 116 height 34
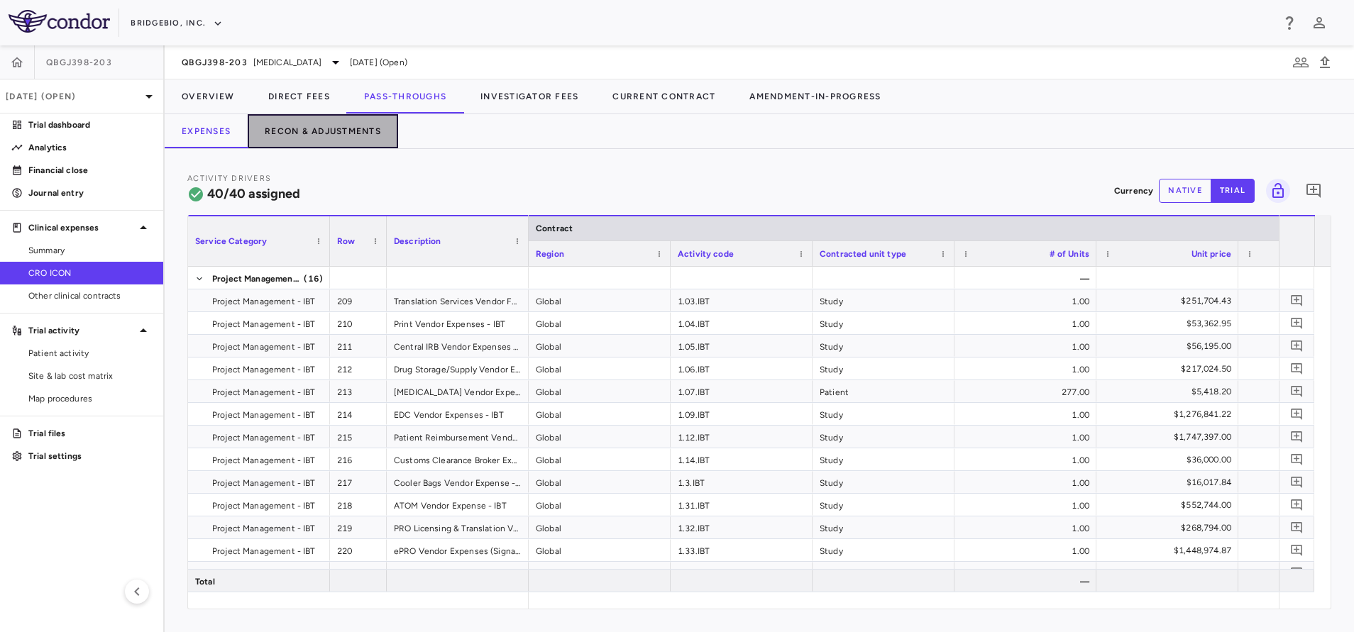
click at [320, 130] on button "Recon & Adjustments" at bounding box center [323, 131] width 150 height 34
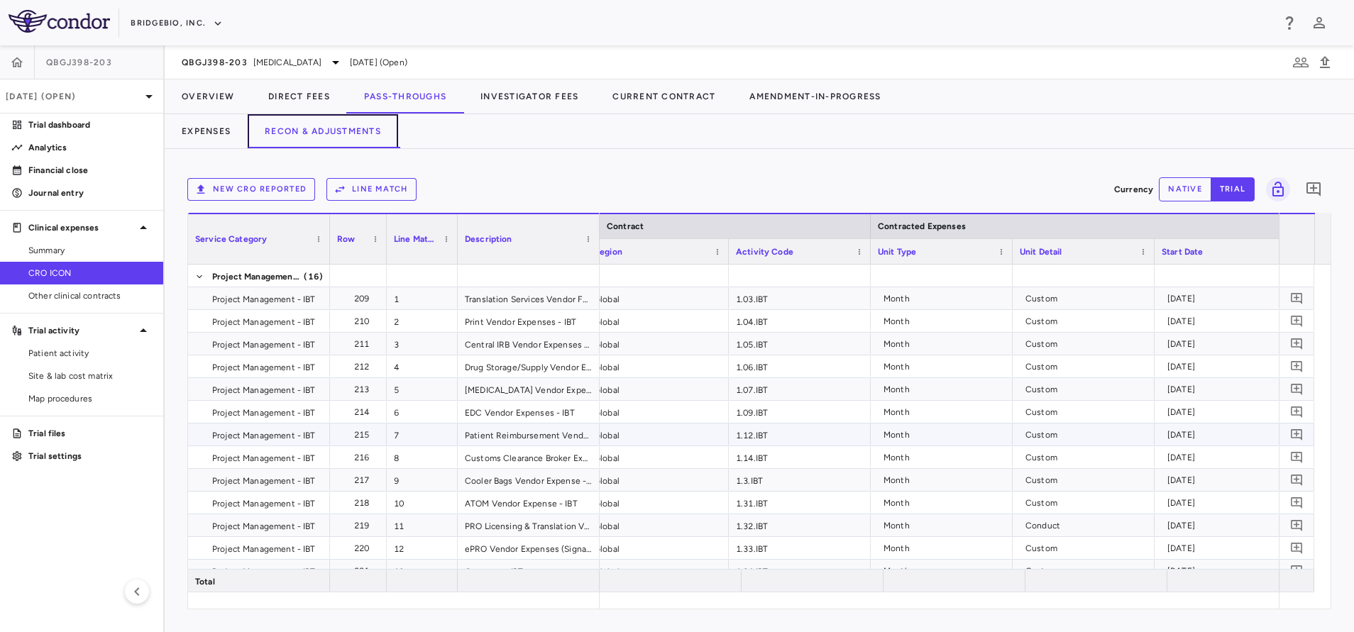
scroll to position [0, 13]
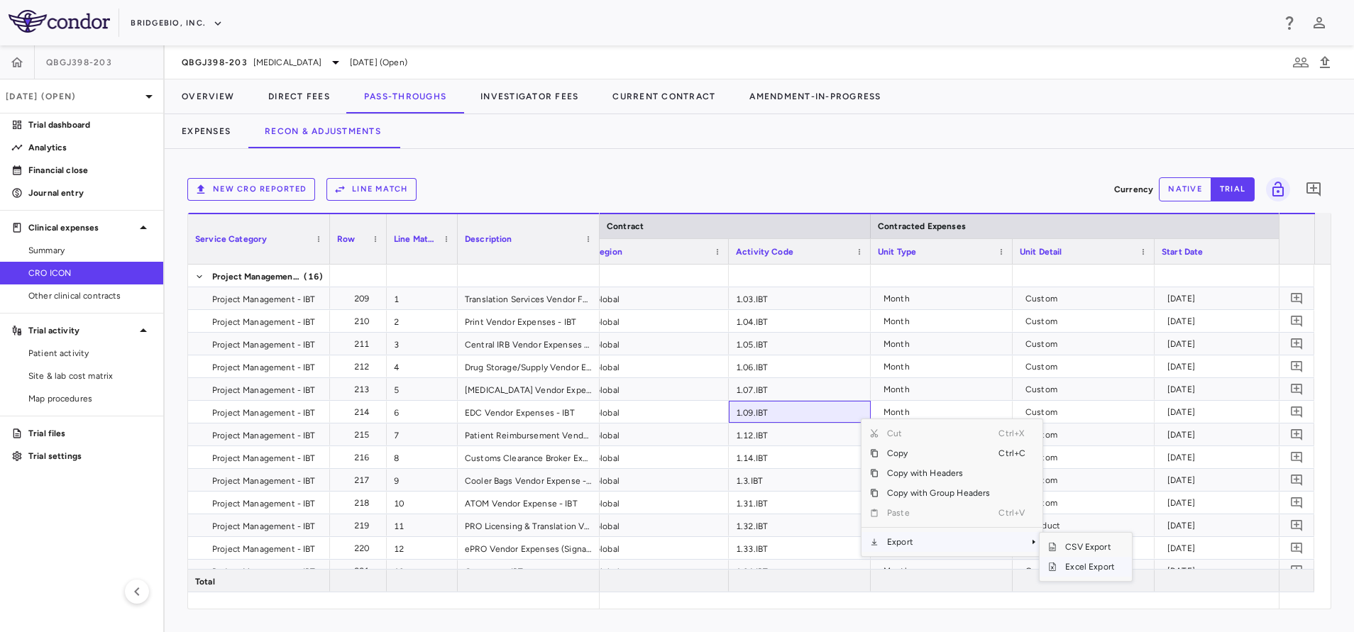
click at [1067, 572] on span "Excel Export" at bounding box center [1090, 567] width 67 height 20
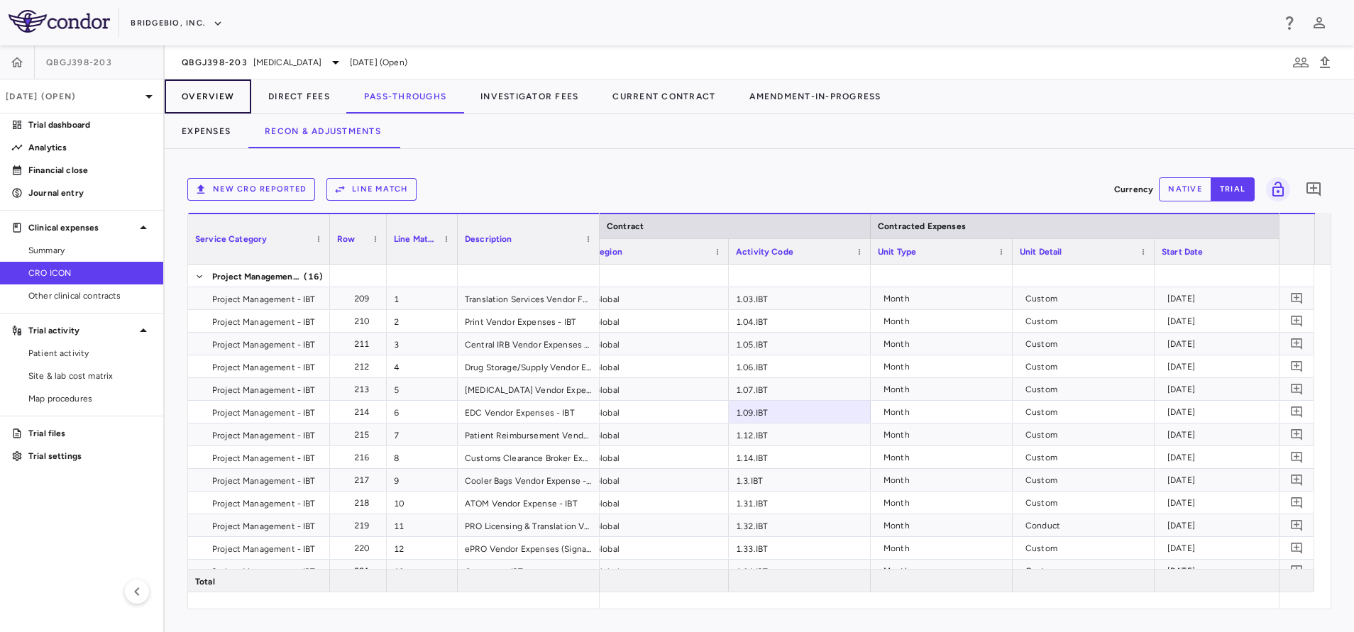
click at [204, 101] on button "Overview" at bounding box center [208, 96] width 87 height 34
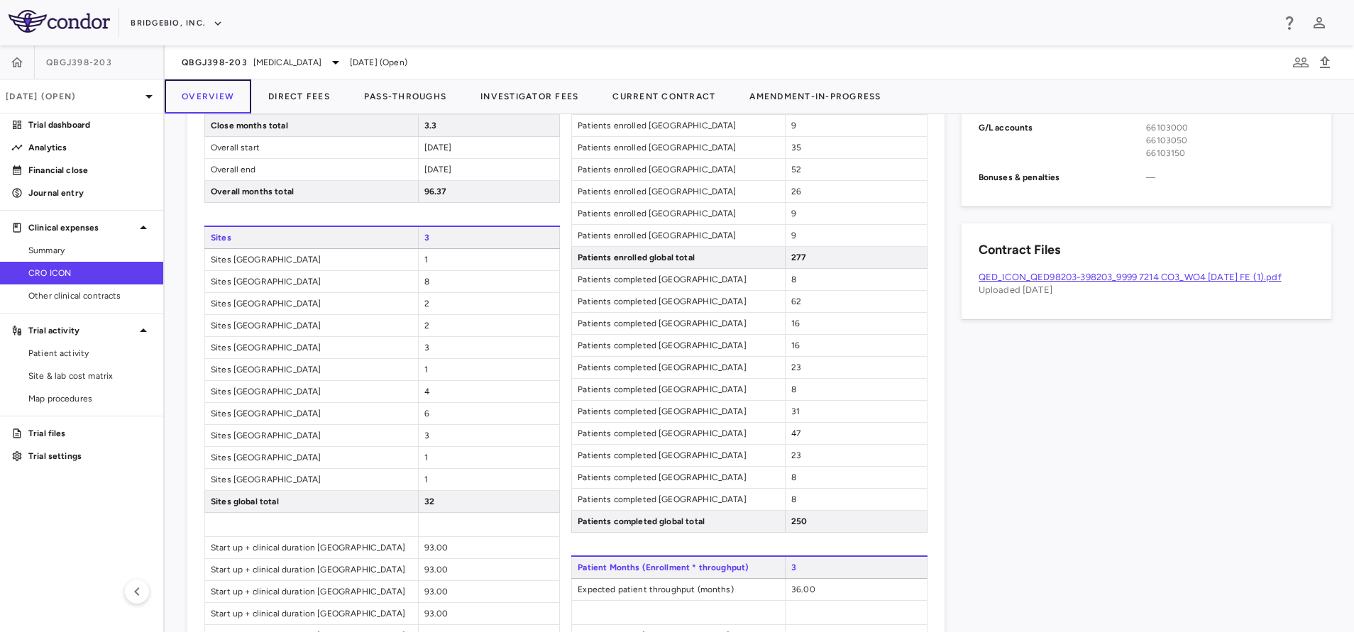
scroll to position [660, 0]
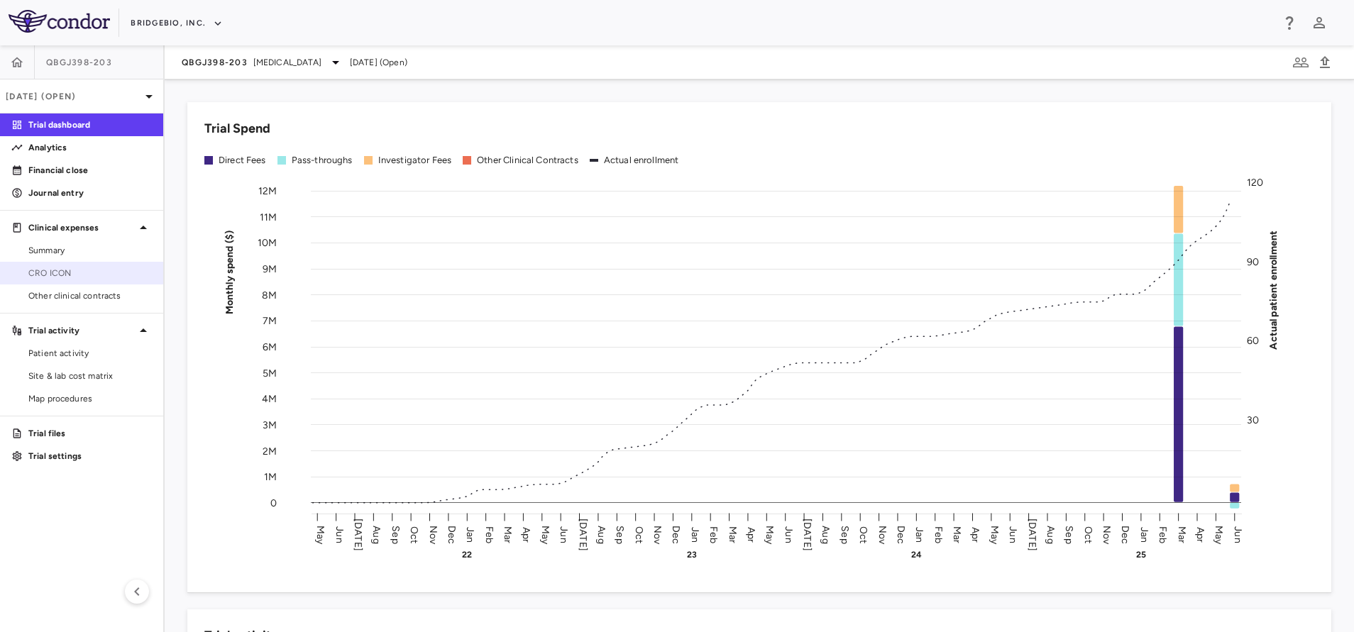
click at [26, 265] on link "CRO ICON" at bounding box center [81, 273] width 163 height 21
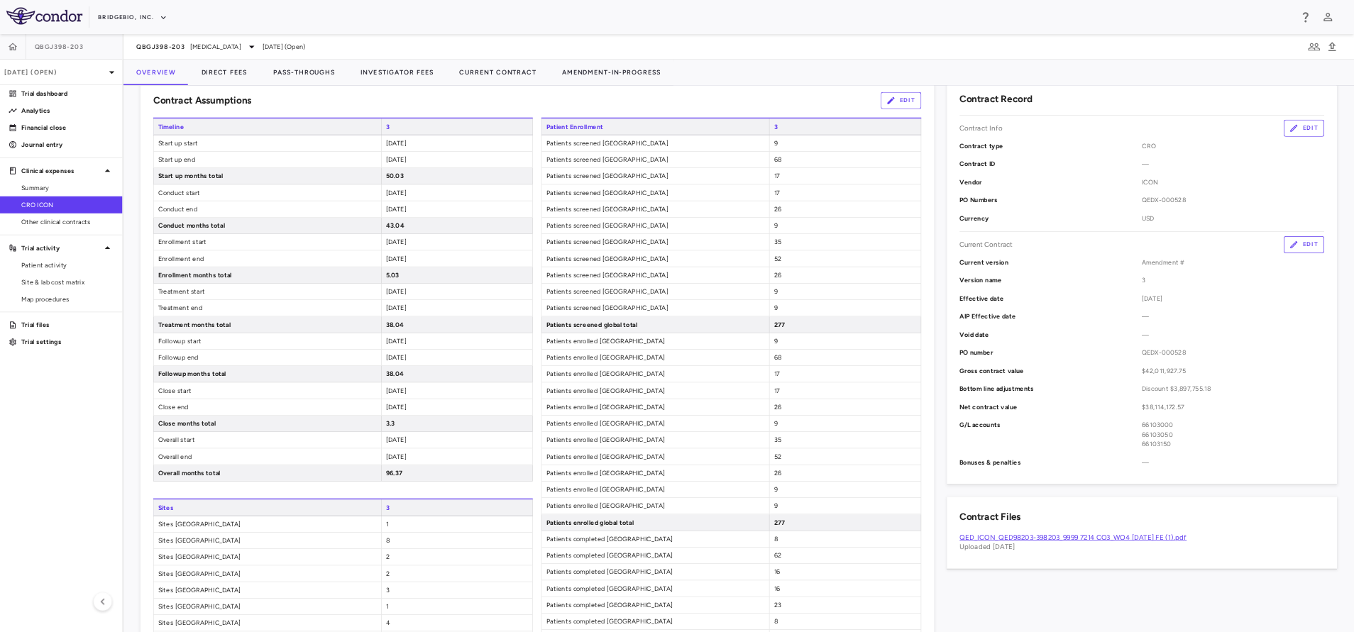
scroll to position [251, 0]
drag, startPoint x: 1266, startPoint y: 1, endPoint x: 1009, endPoint y: 138, distance: 291.1
click at [1009, 138] on div "Contract Assumptions Edit" at bounding box center [716, 134] width 1024 height 23
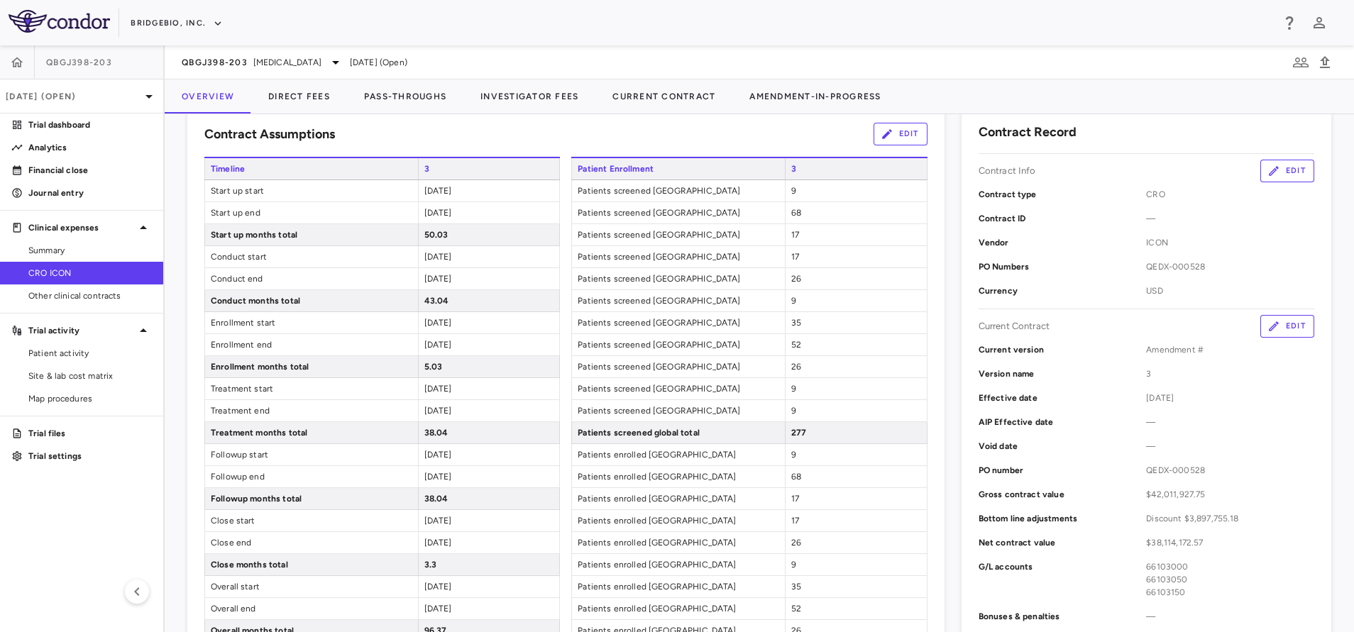
drag, startPoint x: 1730, startPoint y: 1, endPoint x: 480, endPoint y: 417, distance: 1317.1
click at [480, 417] on div "[DATE]" at bounding box center [489, 410] width 142 height 21
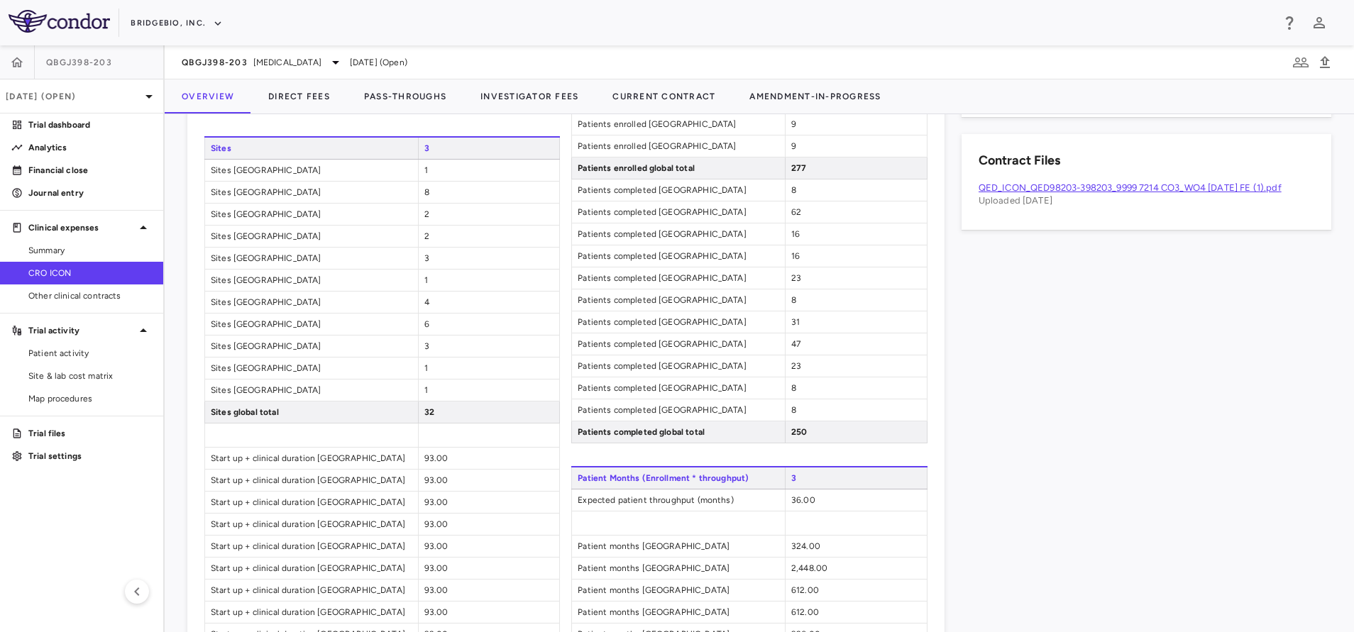
scroll to position [781, 0]
click at [603, 491] on span "Expected patient throughput (months)" at bounding box center [678, 498] width 213 height 21
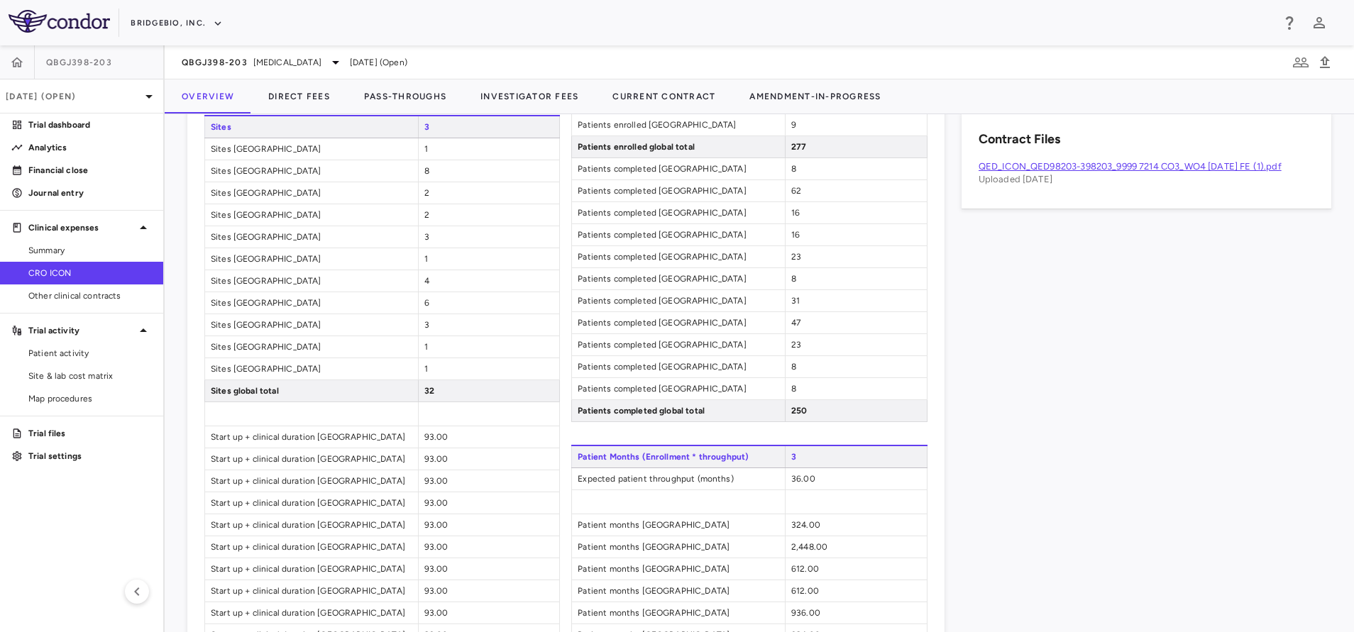
scroll to position [802, 0]
click at [678, 538] on span "Patient months [GEOGRAPHIC_DATA]" at bounding box center [678, 545] width 213 height 21
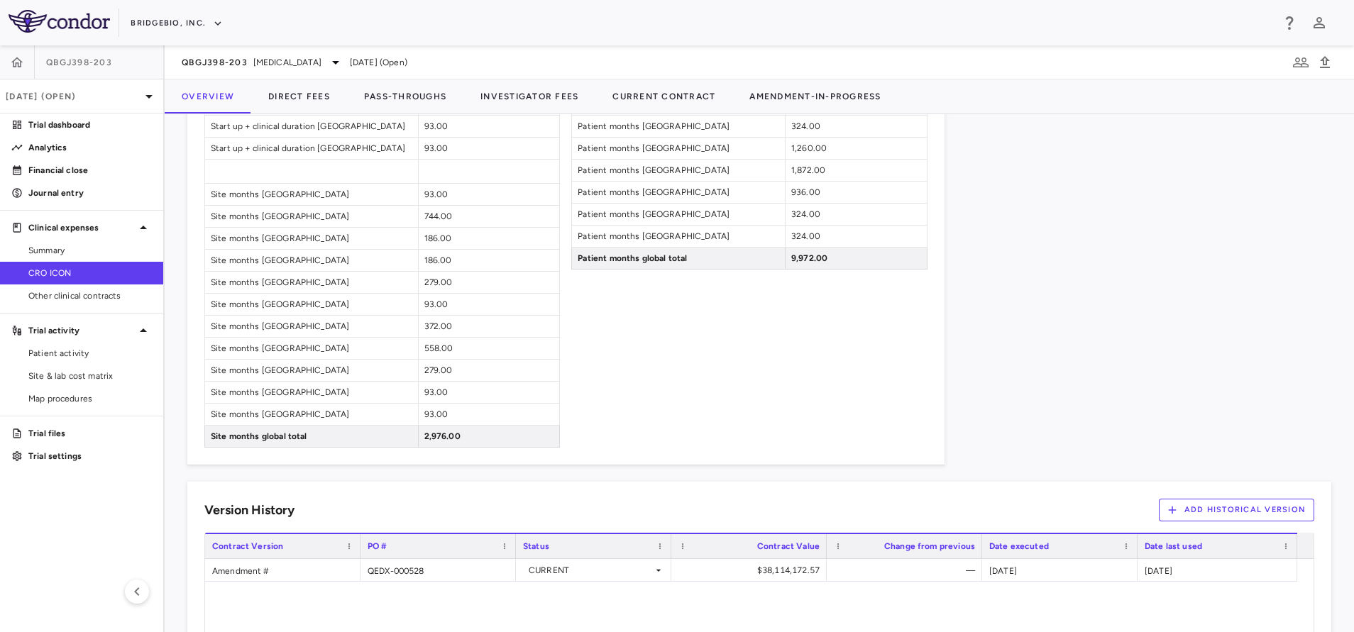
scroll to position [1311, 0]
click at [66, 268] on span "CRO ICON" at bounding box center [89, 273] width 123 height 13
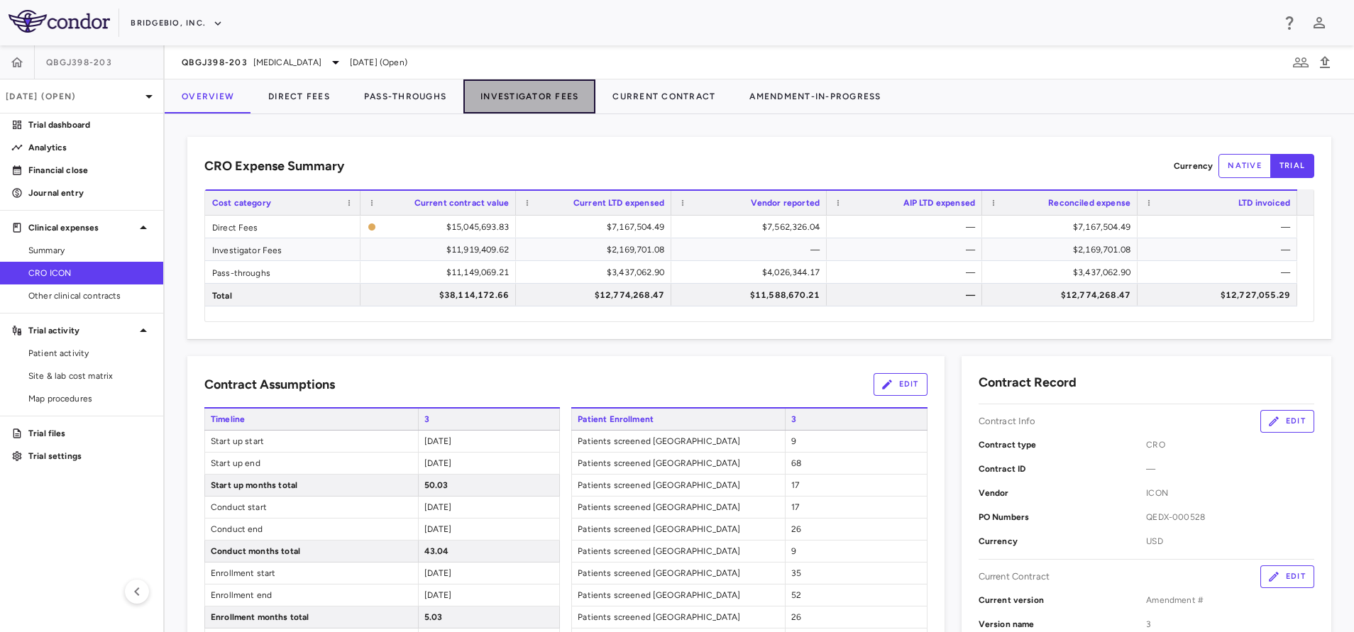
click at [549, 106] on button "Investigator Fees" at bounding box center [529, 96] width 132 height 34
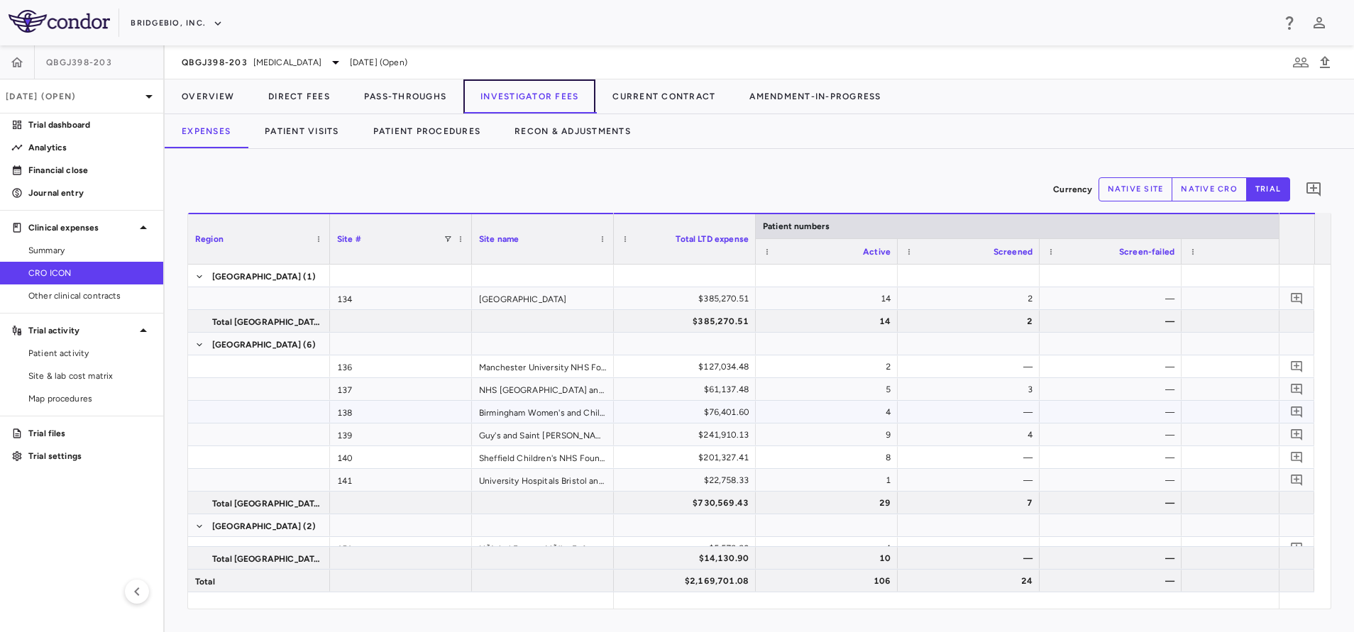
scroll to position [444, 0]
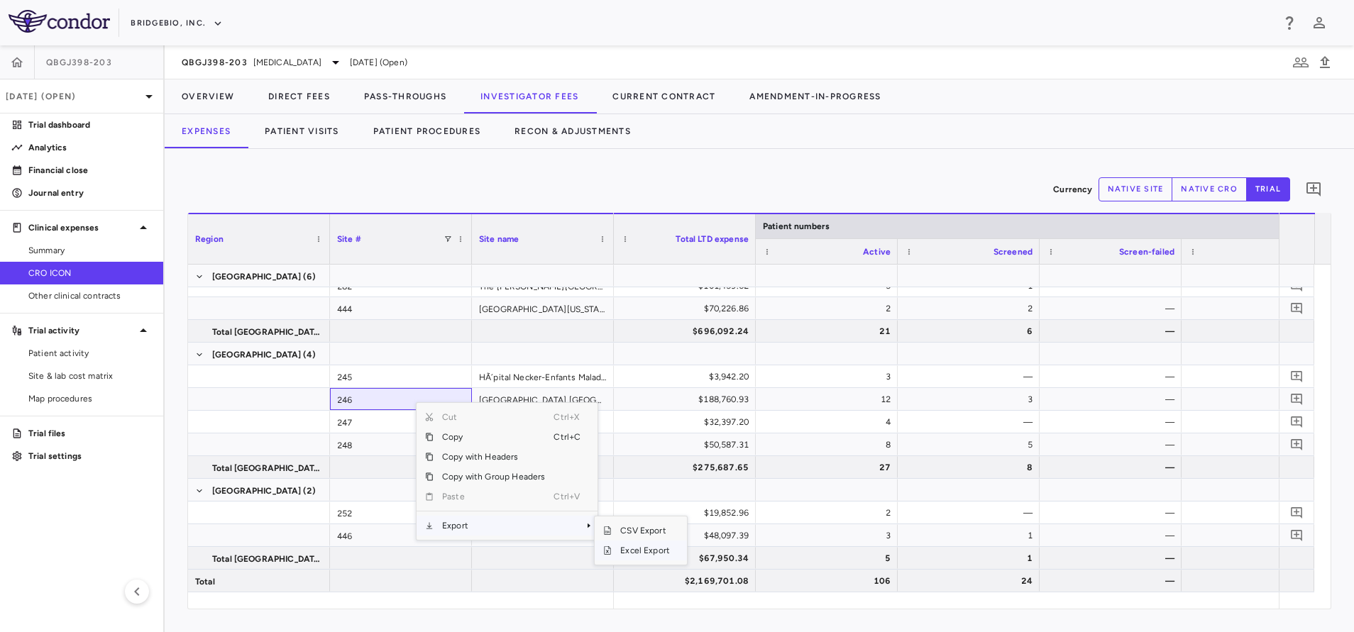
click at [644, 548] on span "Excel Export" at bounding box center [645, 551] width 67 height 20
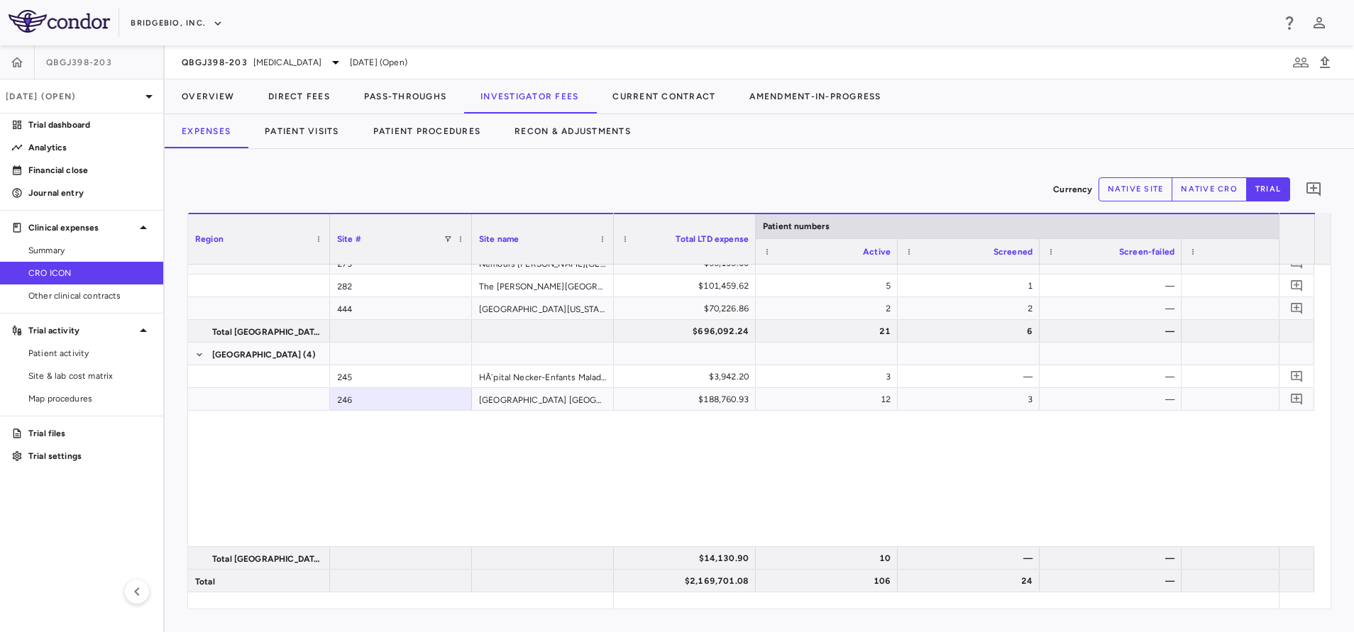
scroll to position [0, 0]
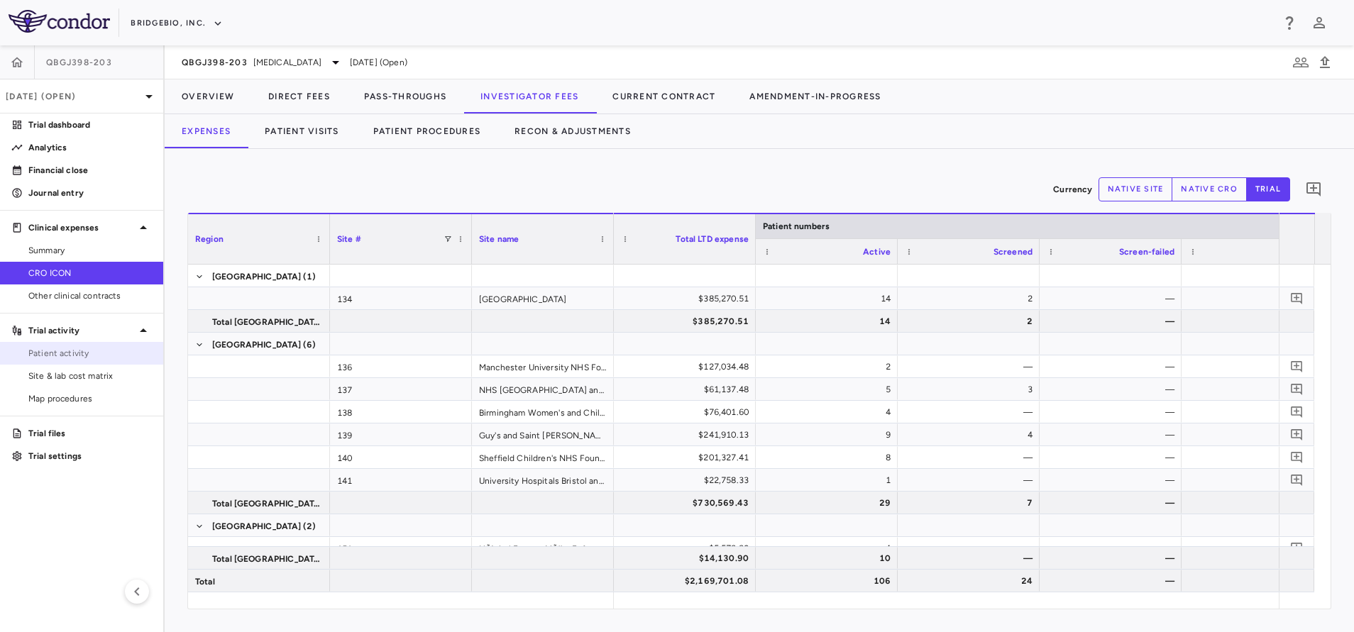
click at [76, 356] on span "Patient activity" at bounding box center [89, 353] width 123 height 13
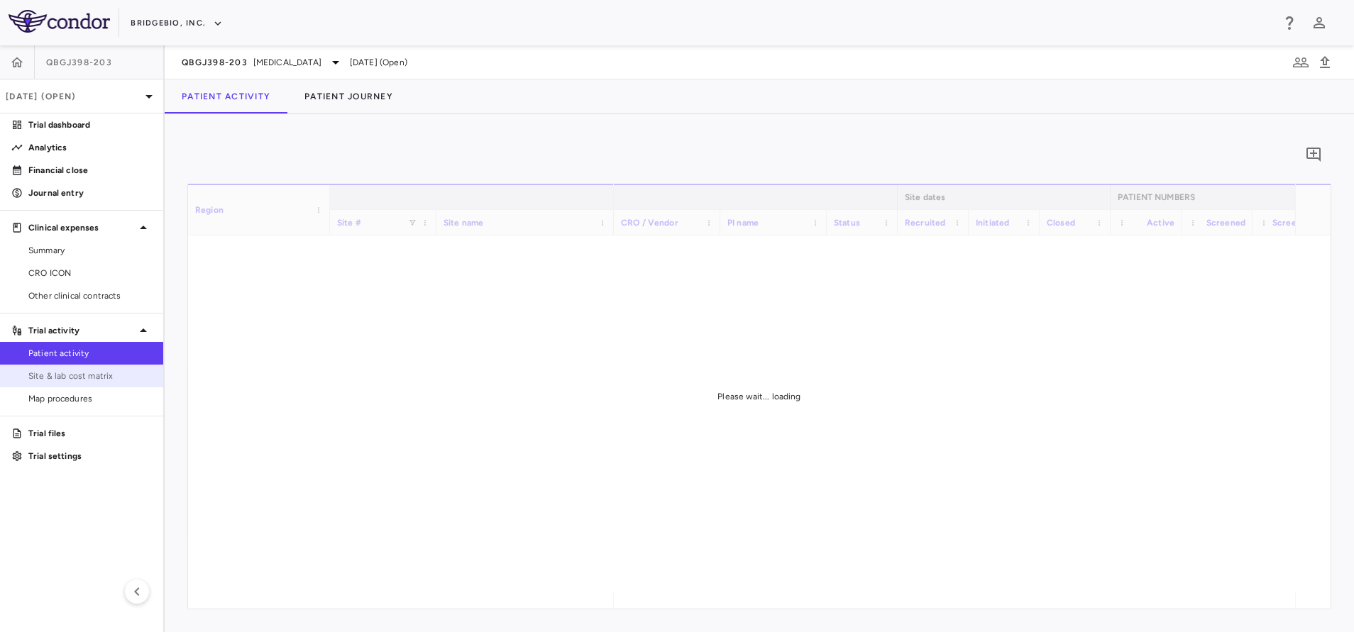
click at [76, 367] on link "Site & lab cost matrix" at bounding box center [81, 375] width 163 height 21
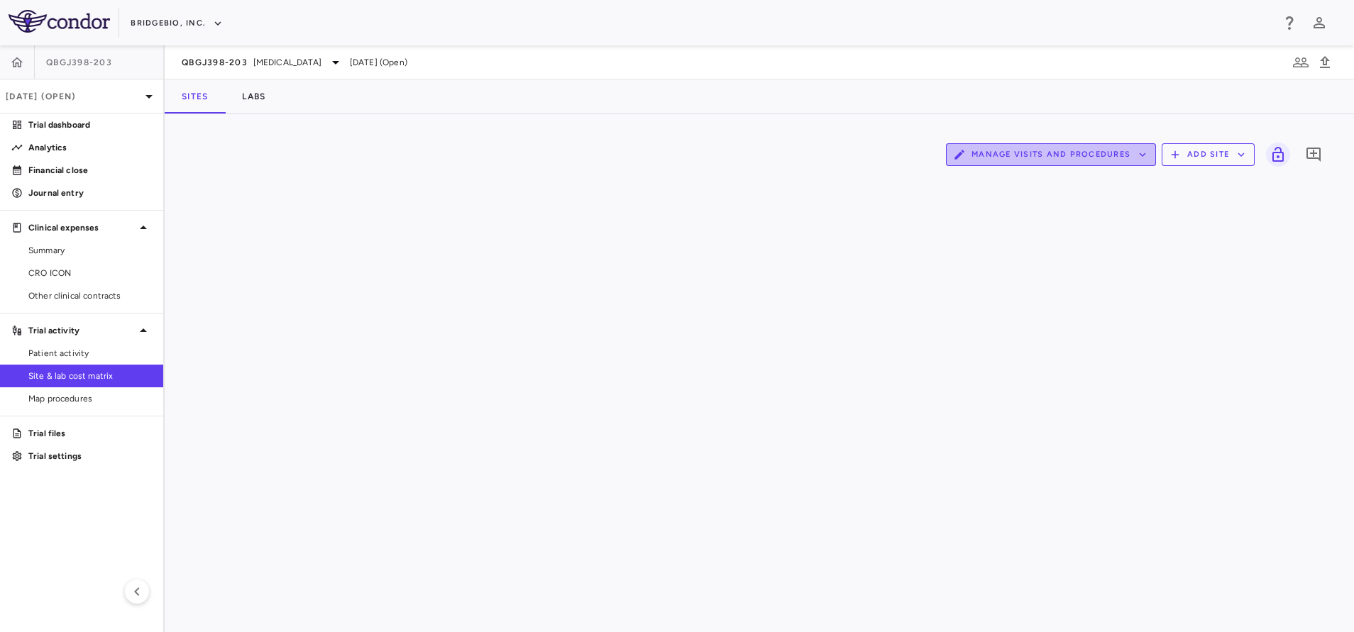
click at [1059, 163] on button "Manage Visits and Procedures" at bounding box center [1051, 154] width 210 height 23
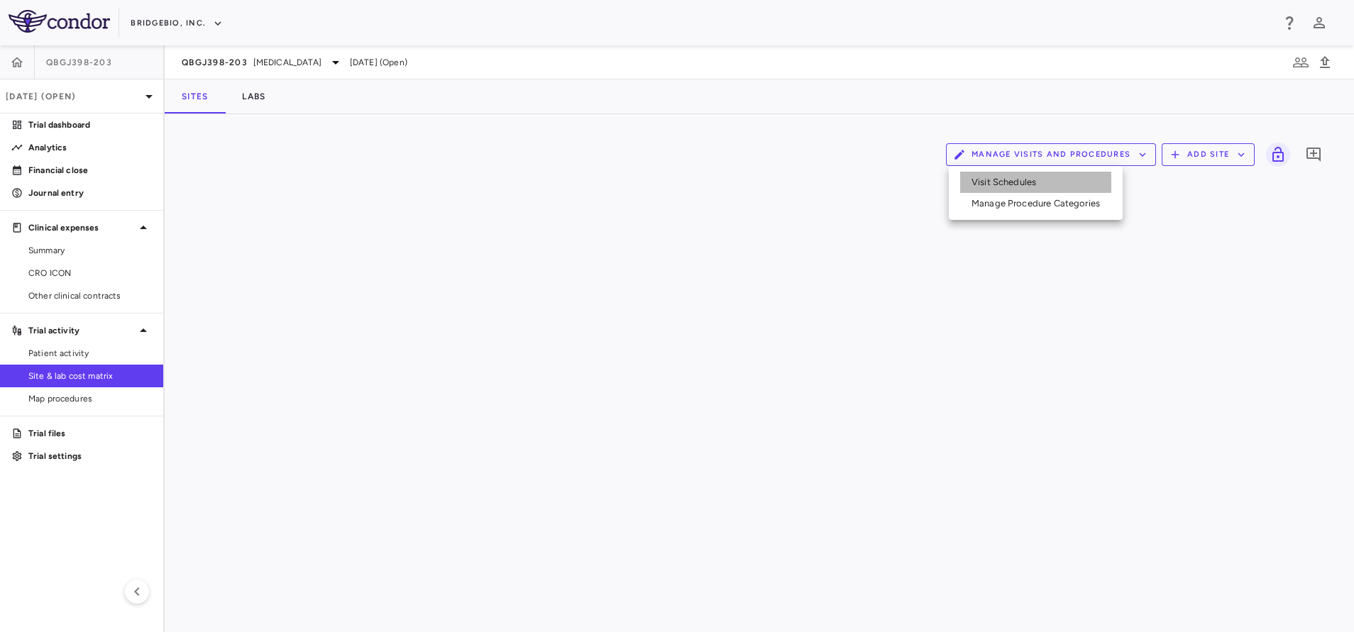
click at [1055, 174] on li "Visit Schedules" at bounding box center [1035, 182] width 151 height 21
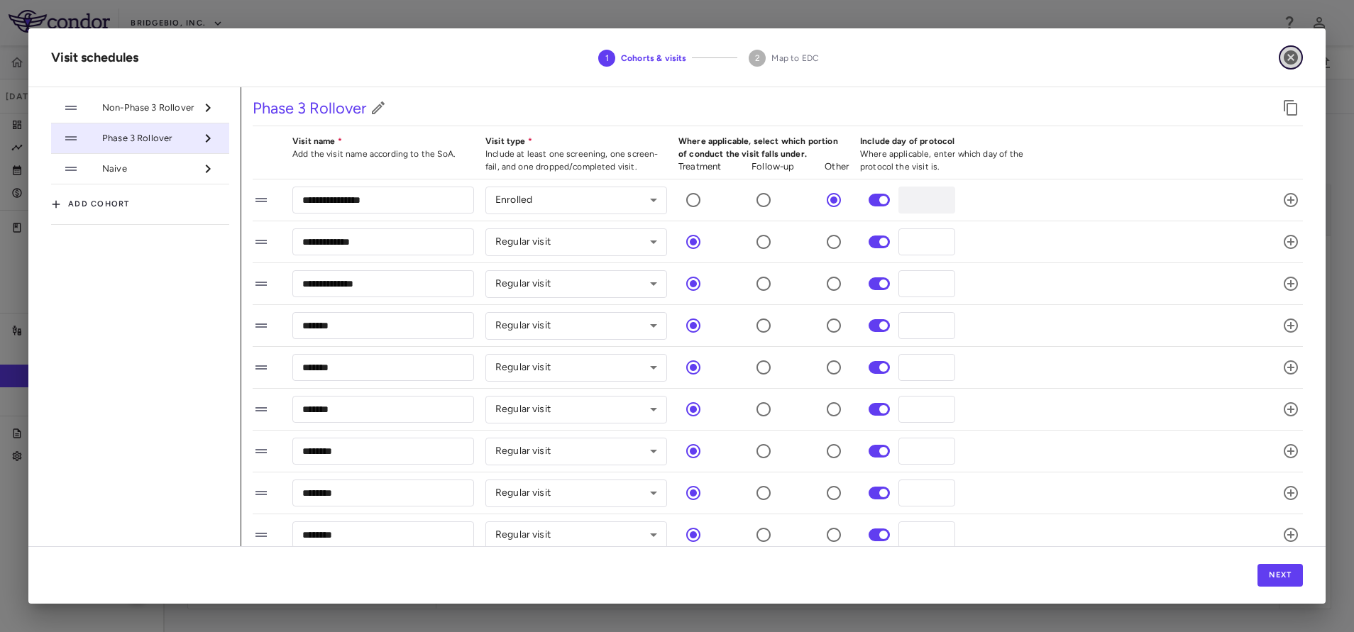
click at [1298, 63] on icon "button" at bounding box center [1290, 57] width 17 height 17
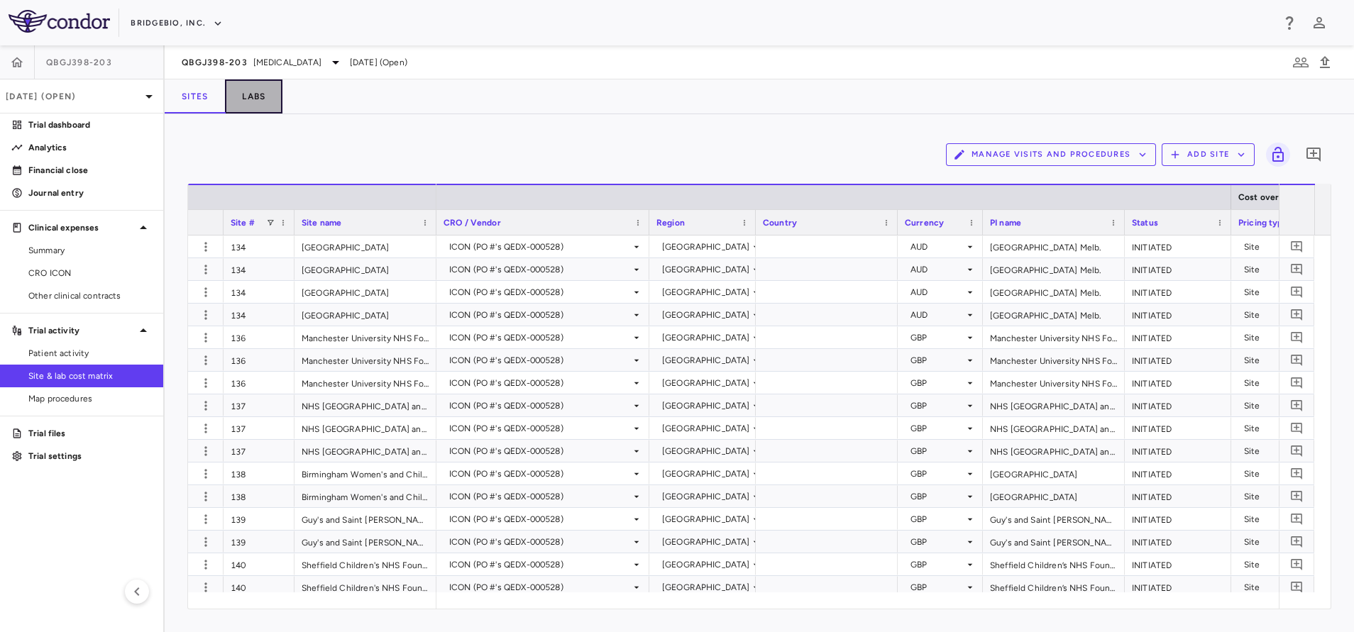
click at [231, 93] on button "Labs" at bounding box center [253, 96] width 57 height 34
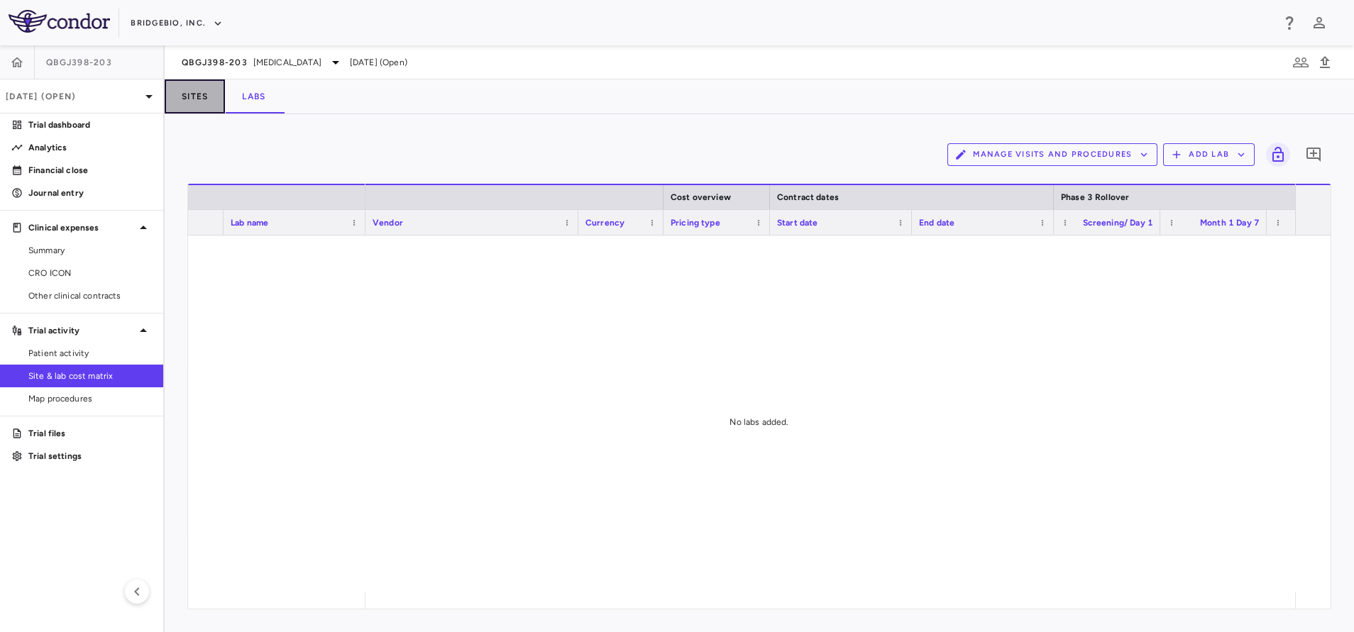
click at [176, 98] on button "Sites" at bounding box center [195, 96] width 60 height 34
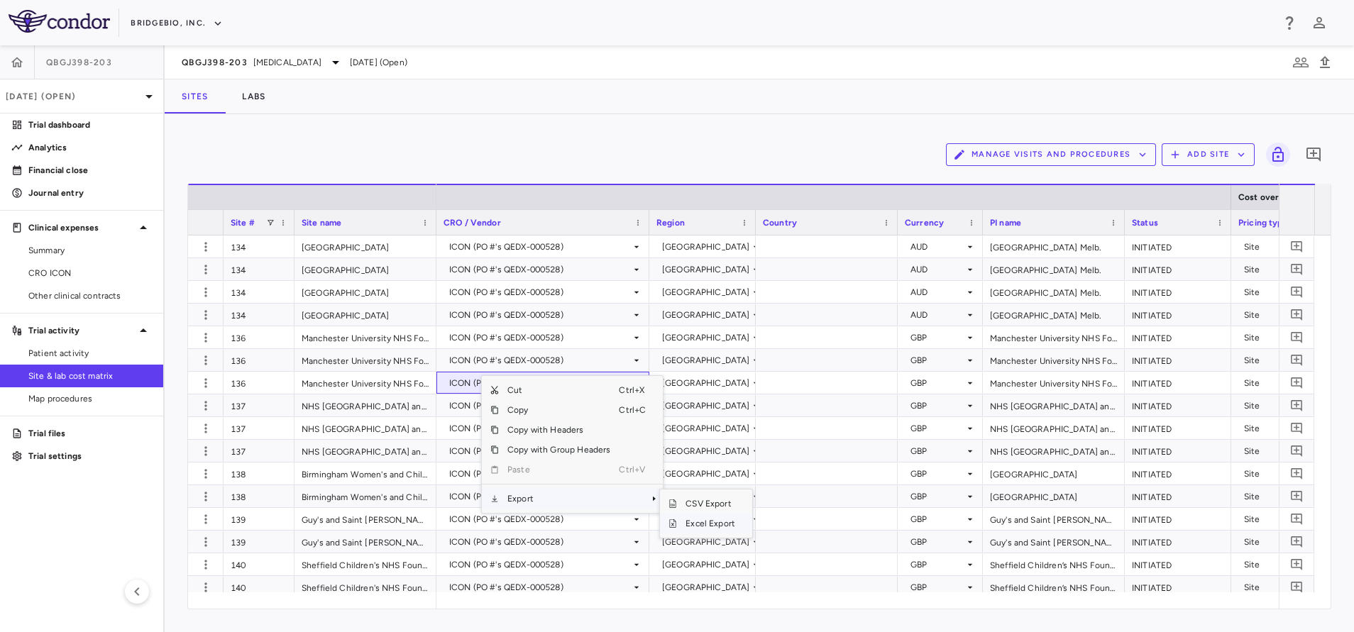
click at [713, 524] on span "Excel Export" at bounding box center [710, 524] width 67 height 20
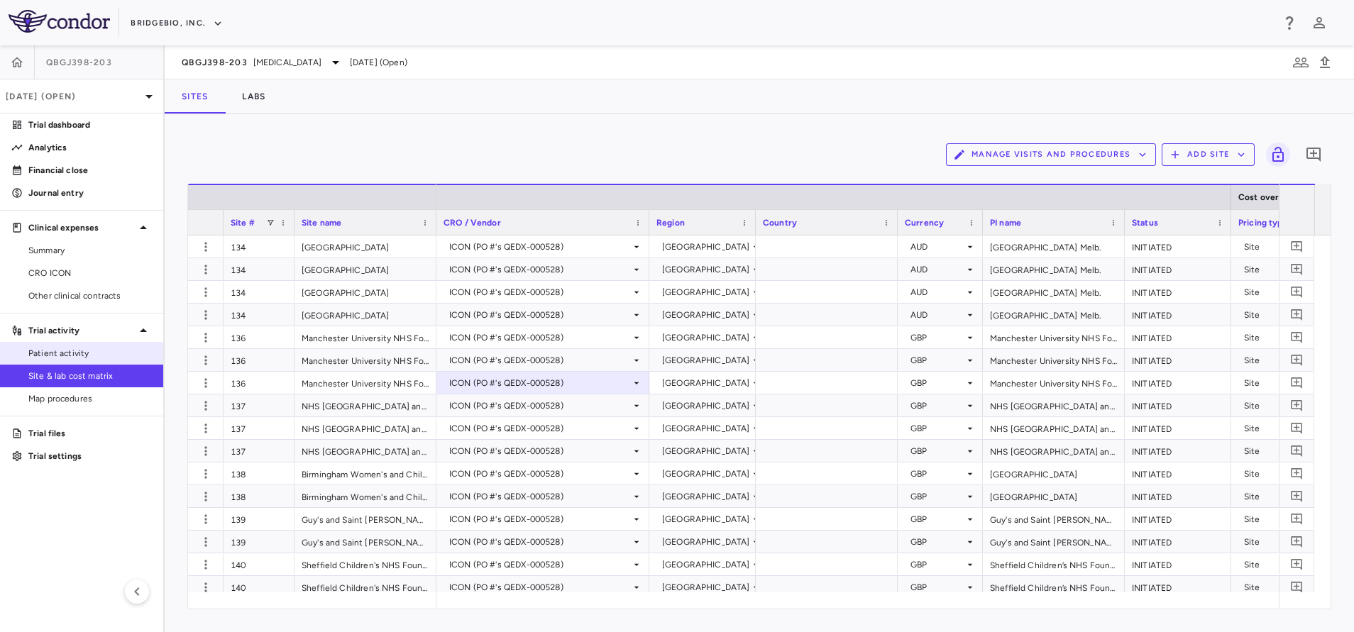
click at [61, 342] on div "Patient activity" at bounding box center [81, 353] width 163 height 23
click at [77, 351] on span "Patient activity" at bounding box center [89, 353] width 123 height 13
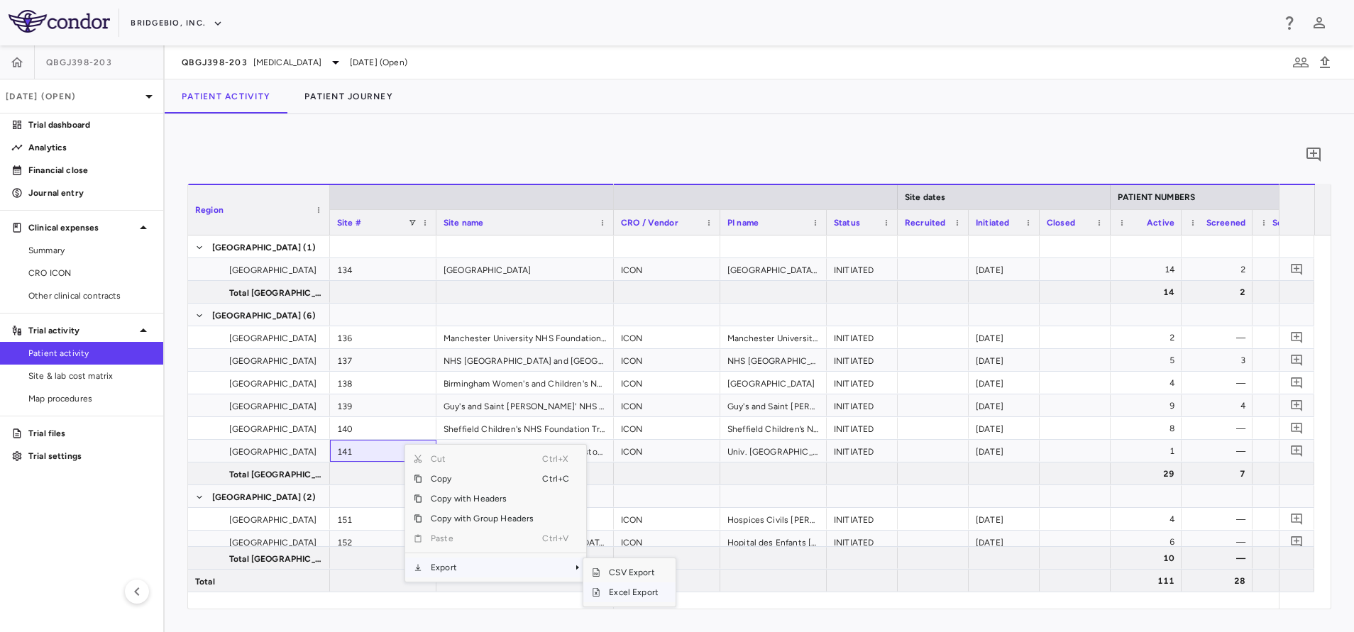
click at [646, 593] on span "Excel Export" at bounding box center [633, 593] width 67 height 20
click at [726, 119] on div "0 Region Drag here to set column labels Region Site # Site name 6" at bounding box center [759, 373] width 1189 height 518
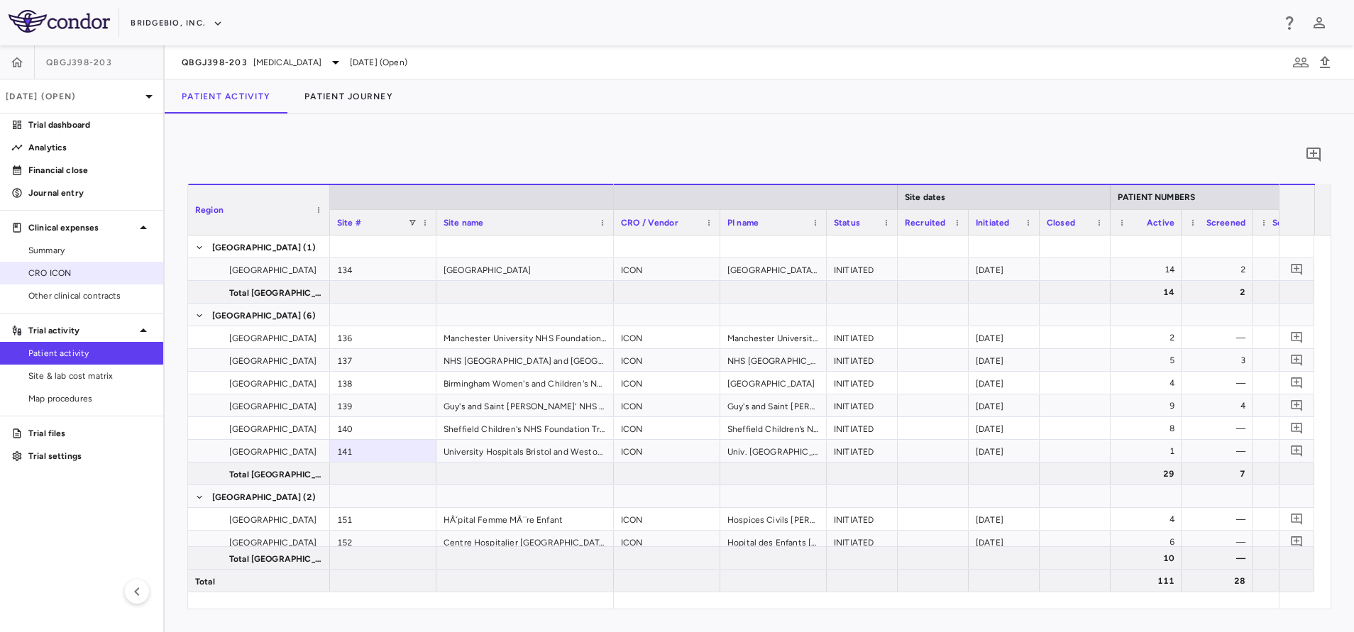
click at [86, 273] on span "CRO ICON" at bounding box center [89, 273] width 123 height 13
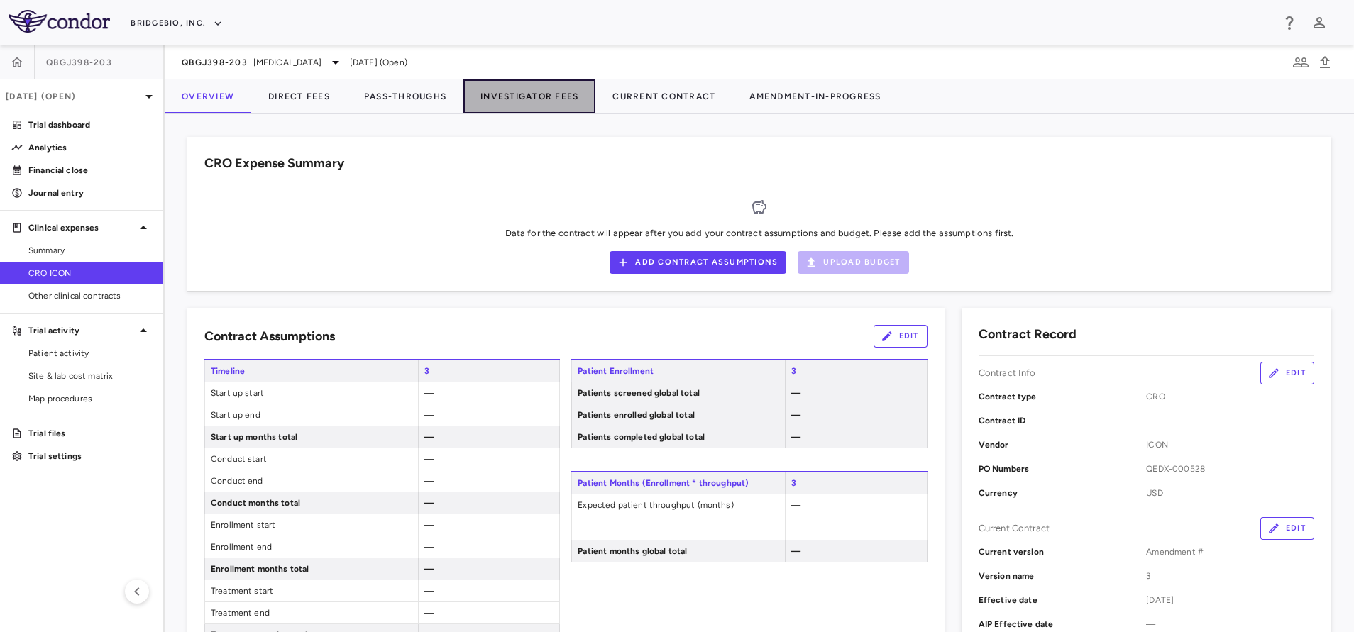
click at [546, 112] on button "Investigator Fees" at bounding box center [529, 96] width 132 height 34
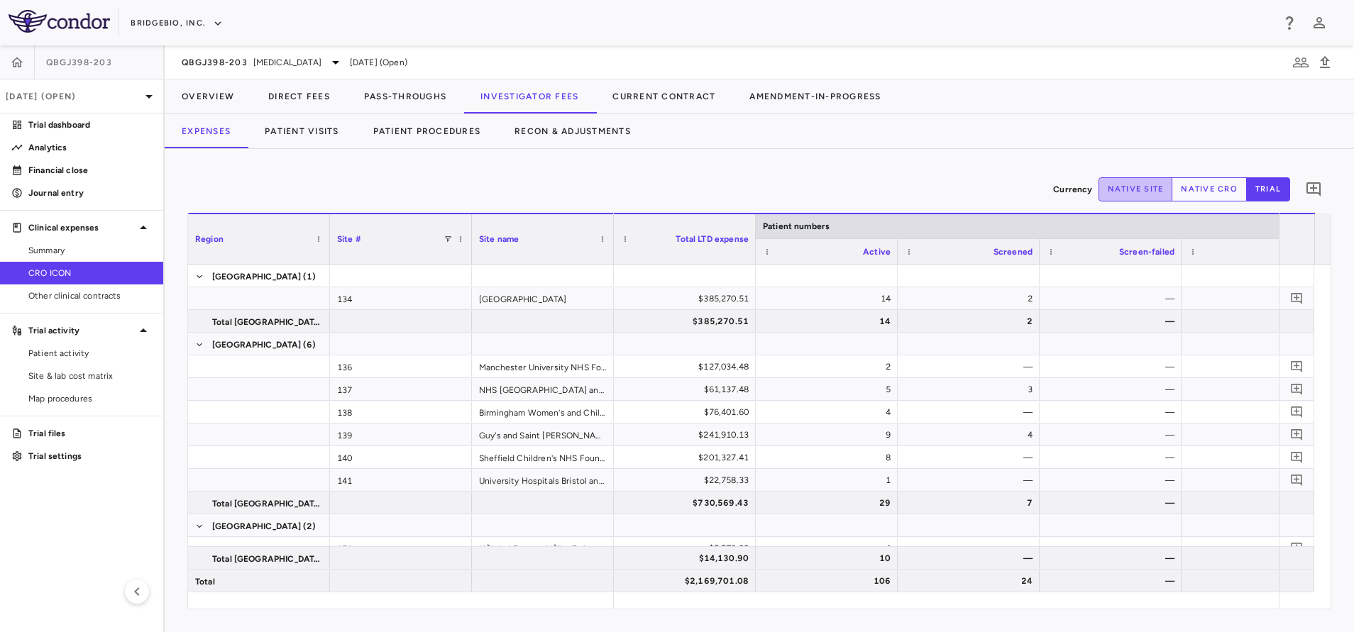
click at [1138, 185] on button "native site" at bounding box center [1136, 189] width 75 height 24
click at [1212, 192] on button "native cro" at bounding box center [1209, 189] width 75 height 24
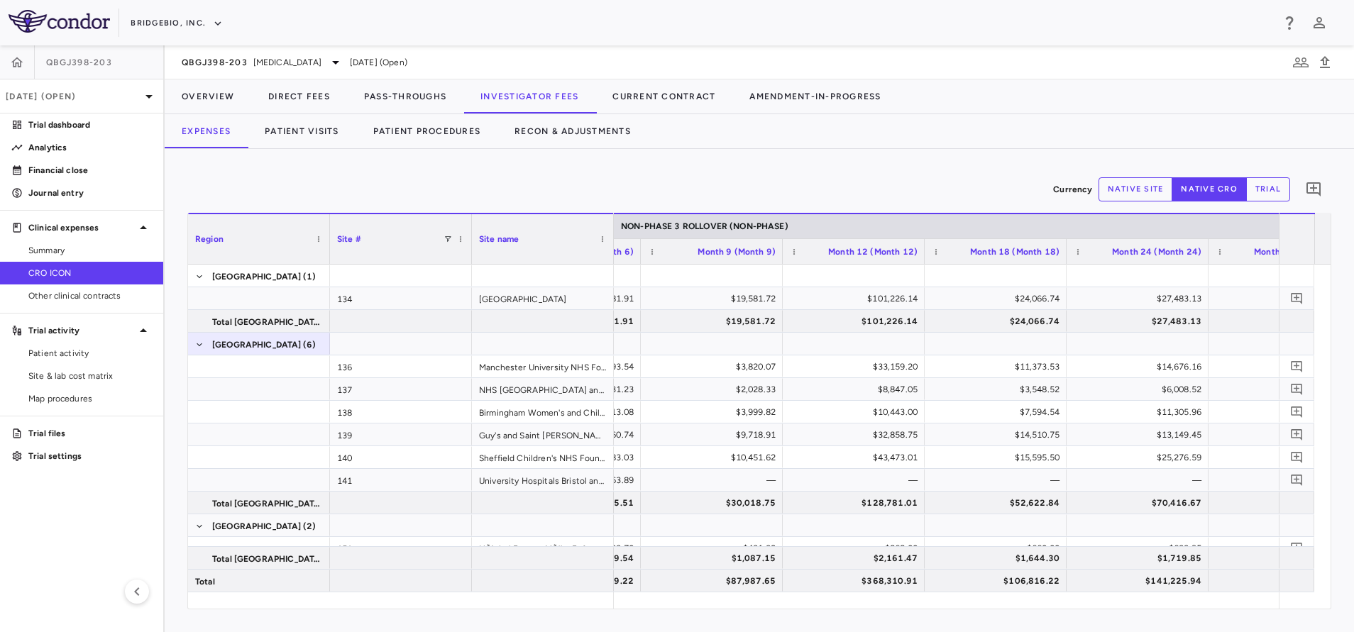
click at [1144, 203] on div "Currency native site native cro trial 0" at bounding box center [759, 189] width 1144 height 35
click at [1136, 193] on button "native site" at bounding box center [1136, 189] width 75 height 24
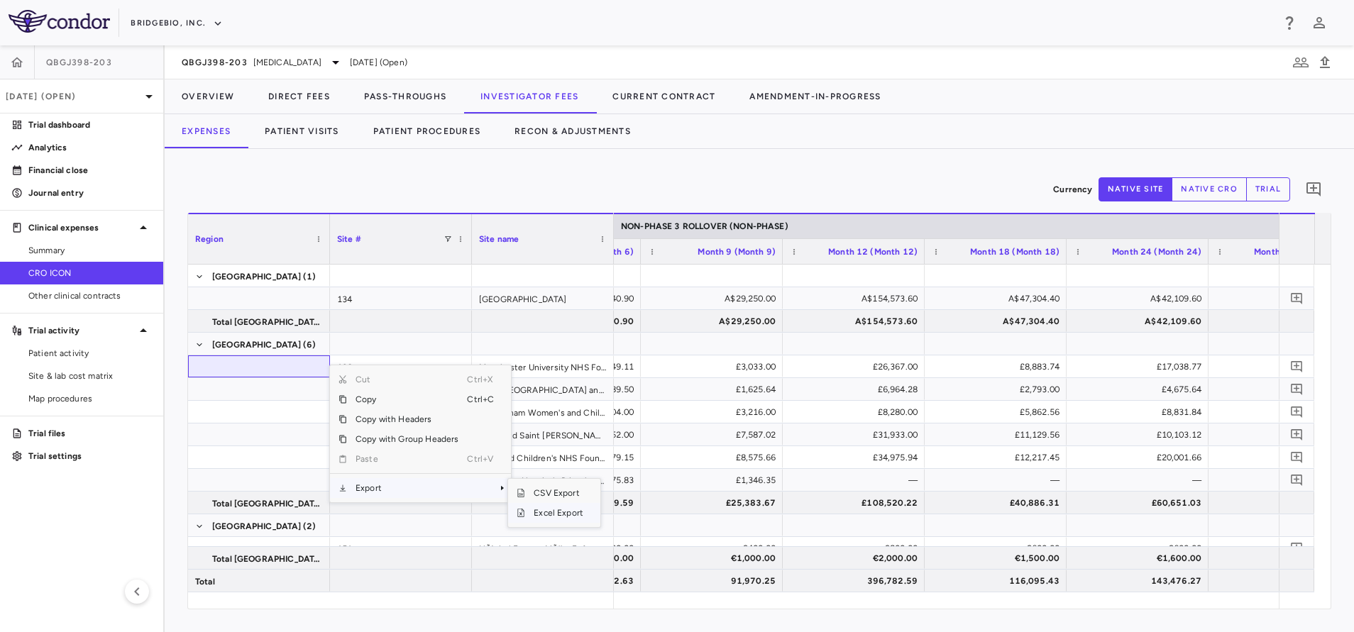
click at [556, 517] on span "Excel Export" at bounding box center [558, 513] width 67 height 20
